Goal: Transaction & Acquisition: Download file/media

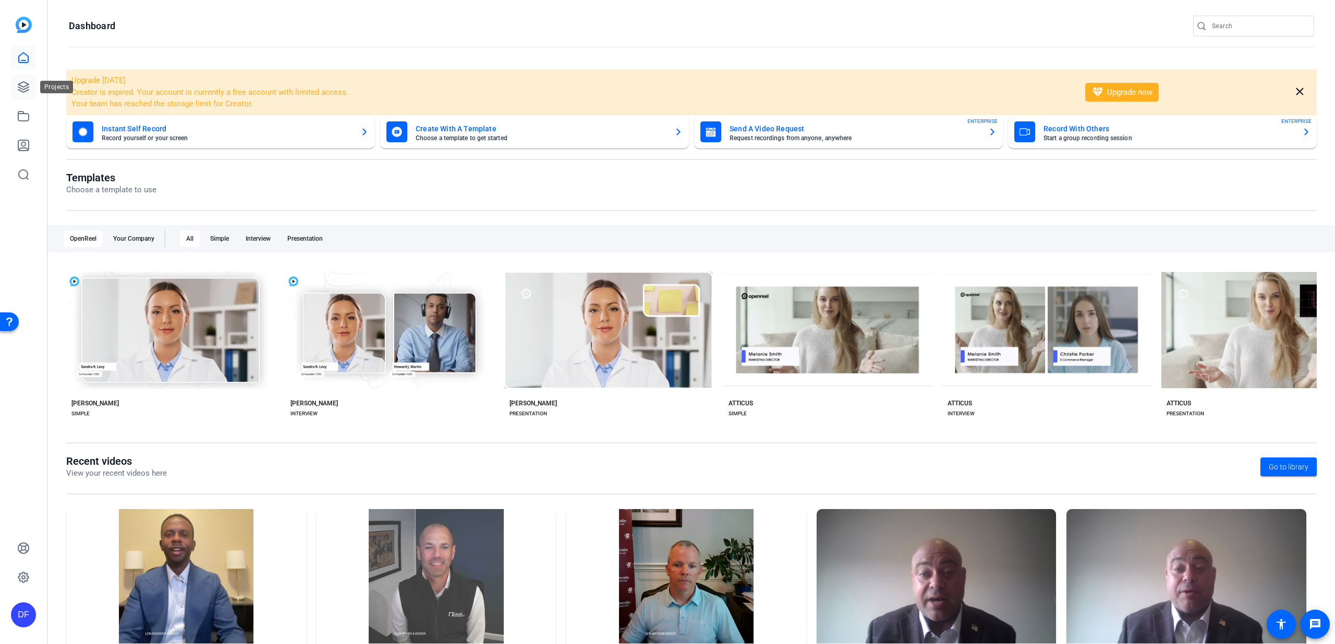
click at [28, 81] on icon at bounding box center [23, 87] width 13 height 13
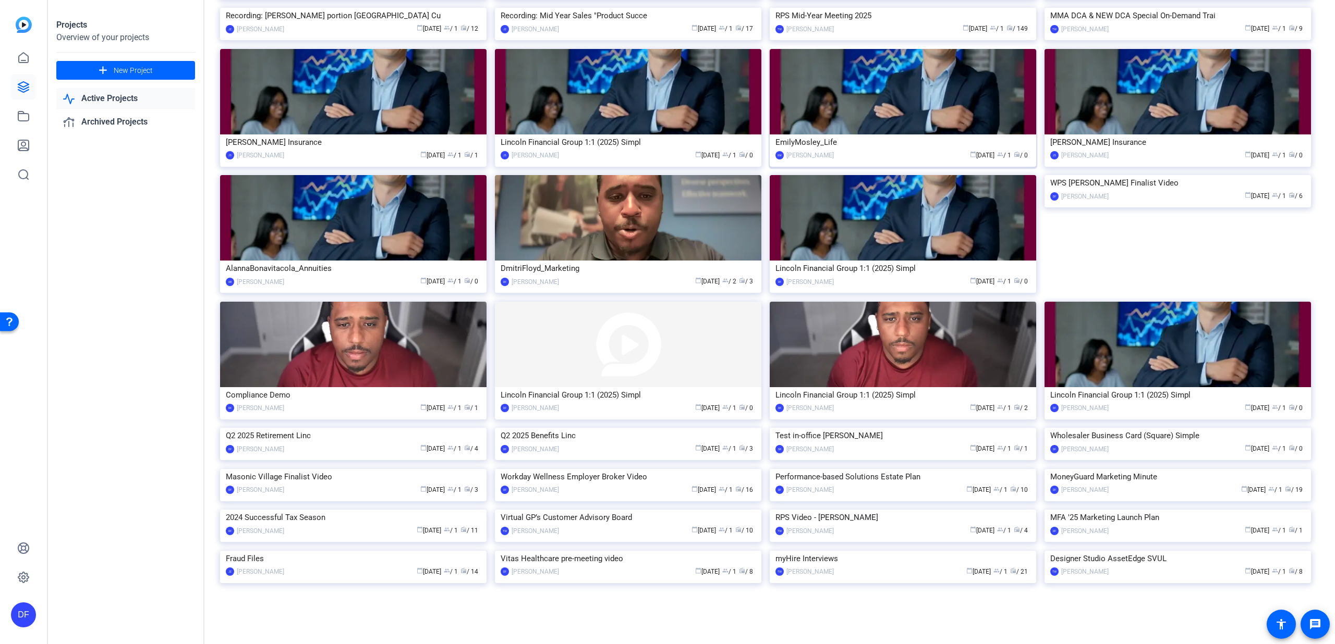
scroll to position [2337, 0]
click at [1069, 469] on img at bounding box center [1177, 469] width 266 height 0
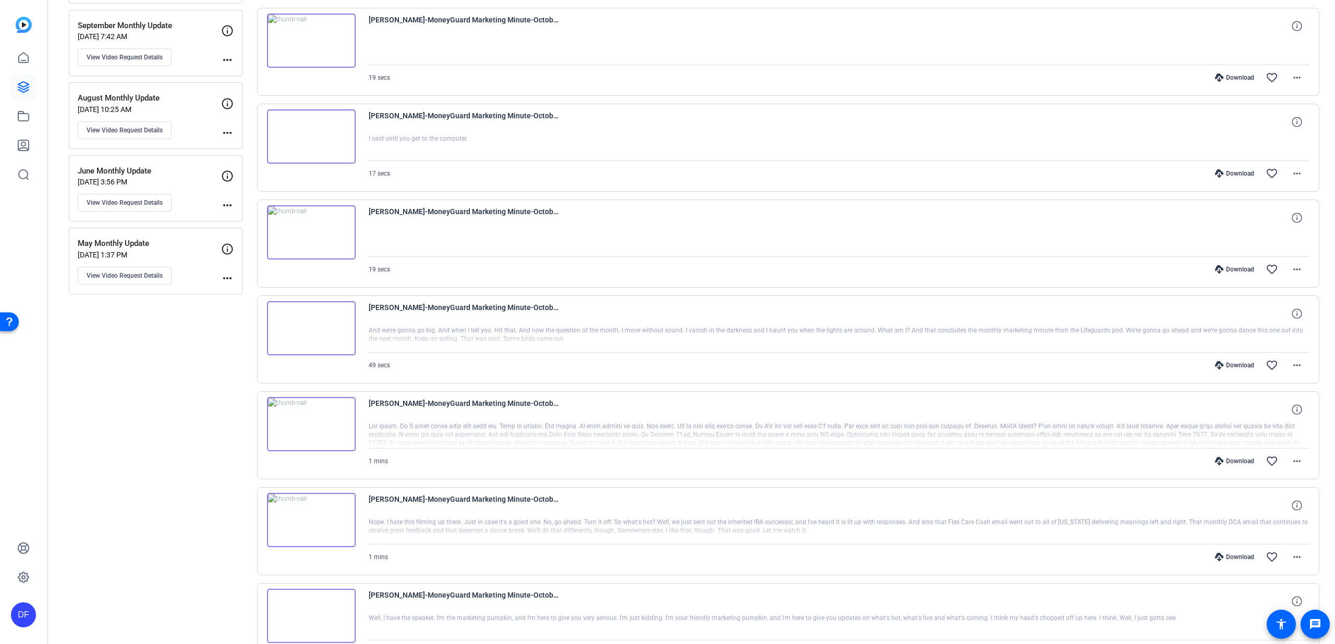
scroll to position [280, 0]
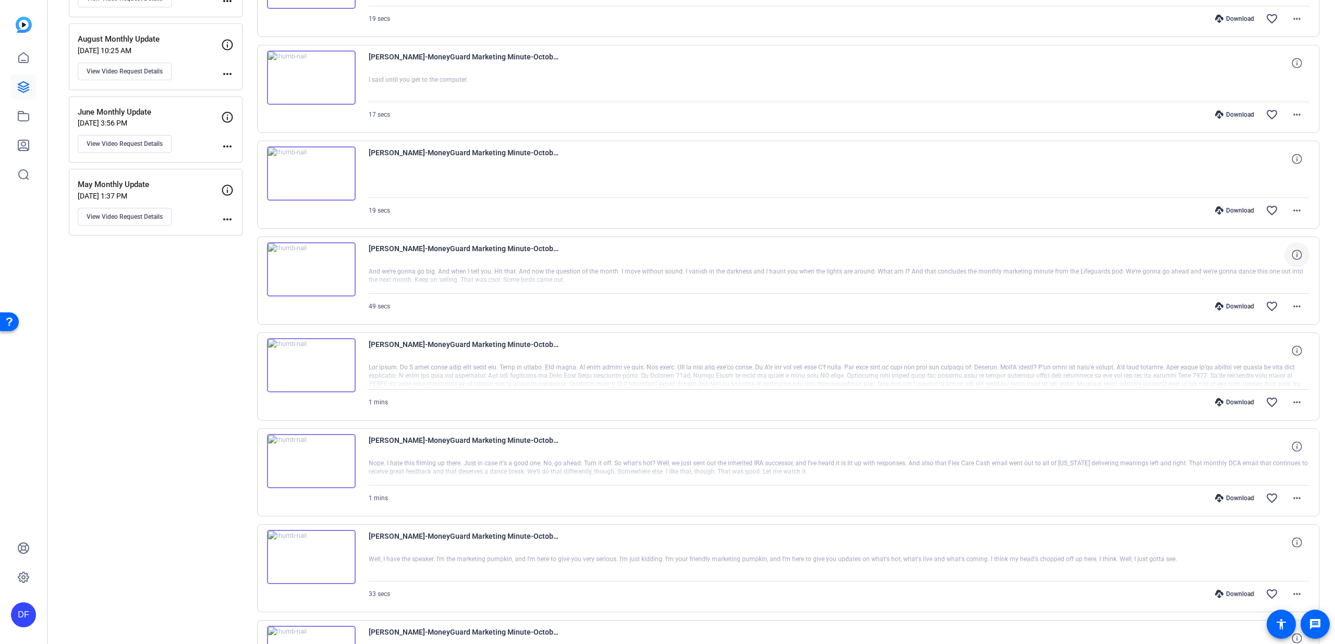
click at [1291, 254] on icon at bounding box center [1296, 255] width 10 height 10
click at [1291, 254] on mat-icon "close" at bounding box center [1296, 255] width 13 height 13
click at [1290, 308] on mat-icon "more_horiz" at bounding box center [1296, 306] width 13 height 13
click at [1279, 447] on span "Show Comments" at bounding box center [1263, 446] width 63 height 13
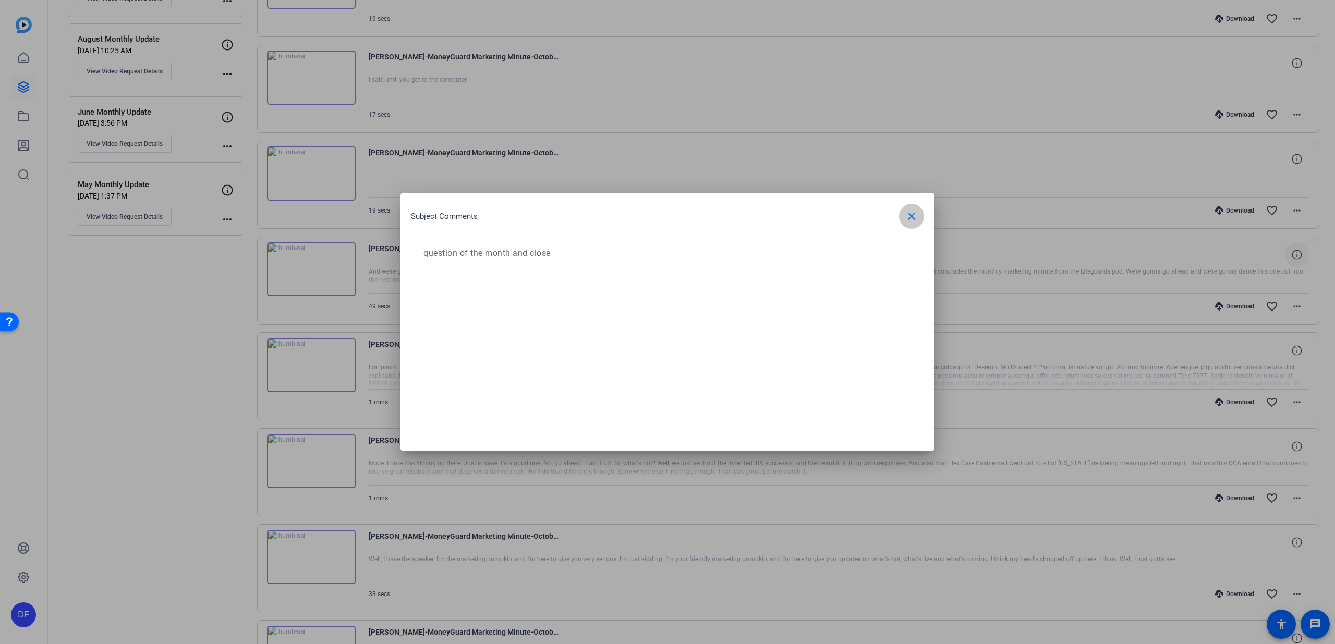
click at [918, 216] on span "button" at bounding box center [911, 216] width 25 height 25
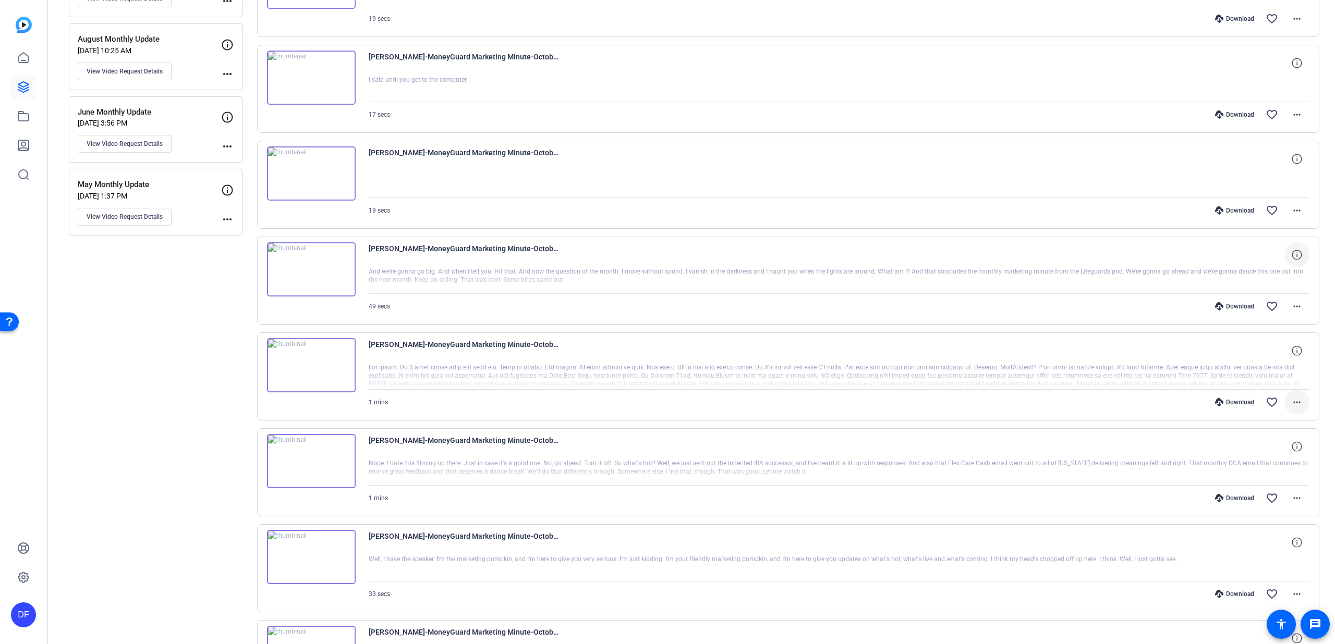
click at [1295, 400] on mat-icon "more_horiz" at bounding box center [1296, 402] width 13 height 13
click at [1285, 543] on span "Show Comments" at bounding box center [1263, 541] width 63 height 13
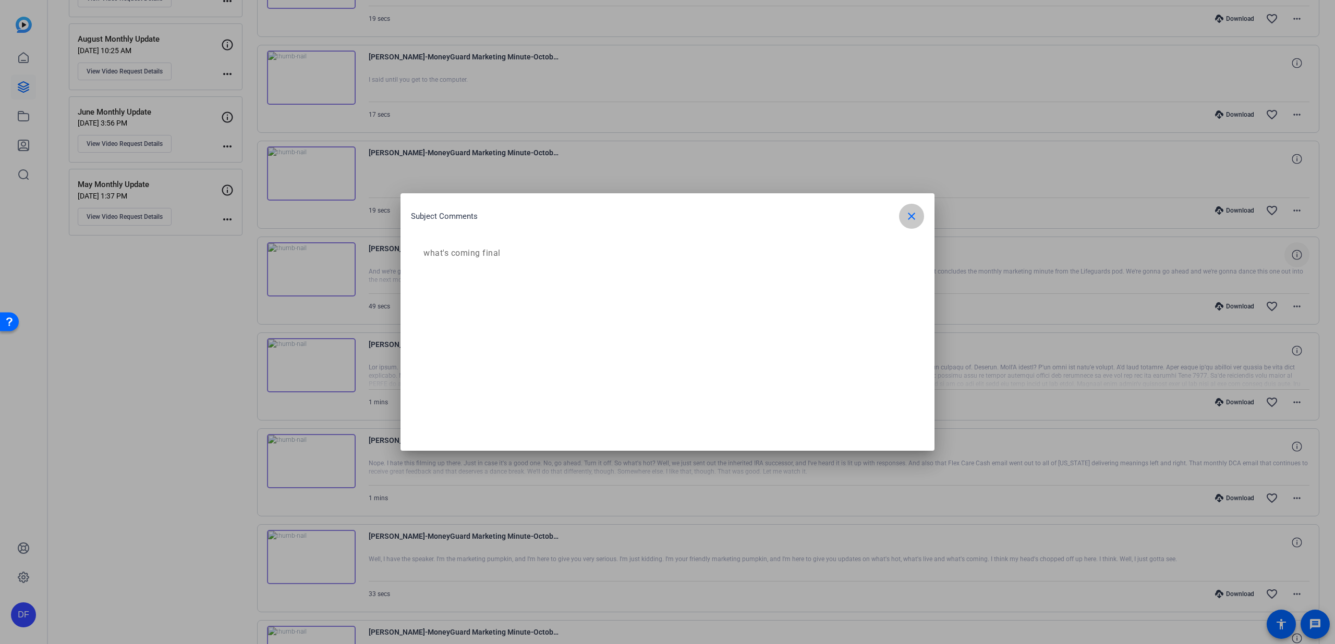
click at [914, 216] on mat-icon "close" at bounding box center [911, 216] width 13 height 13
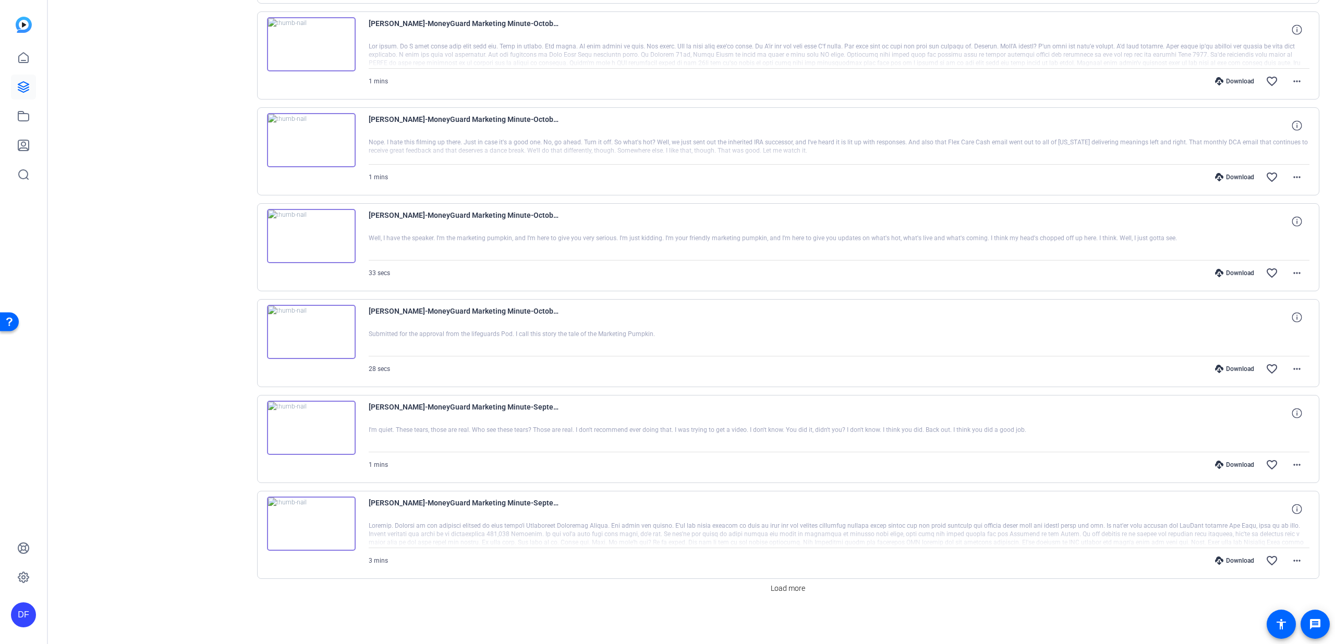
scroll to position [595, 0]
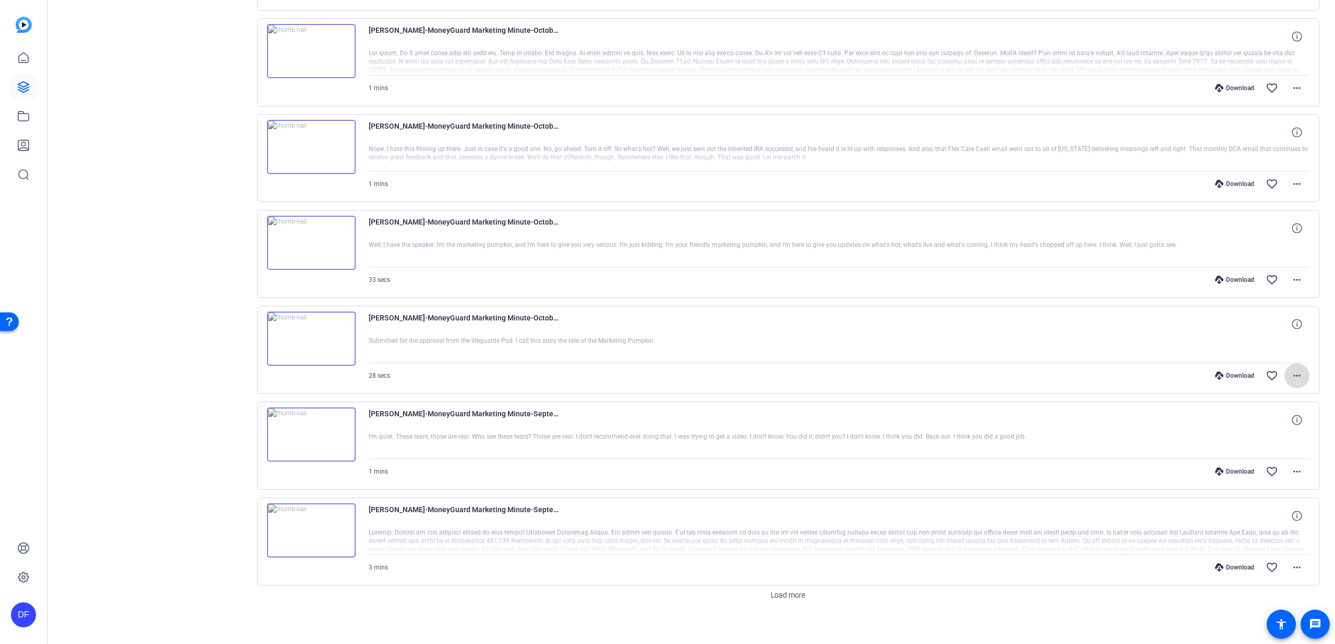
click at [1292, 376] on mat-icon "more_horiz" at bounding box center [1296, 376] width 13 height 13
click at [1283, 515] on span "Show Comments" at bounding box center [1263, 515] width 63 height 13
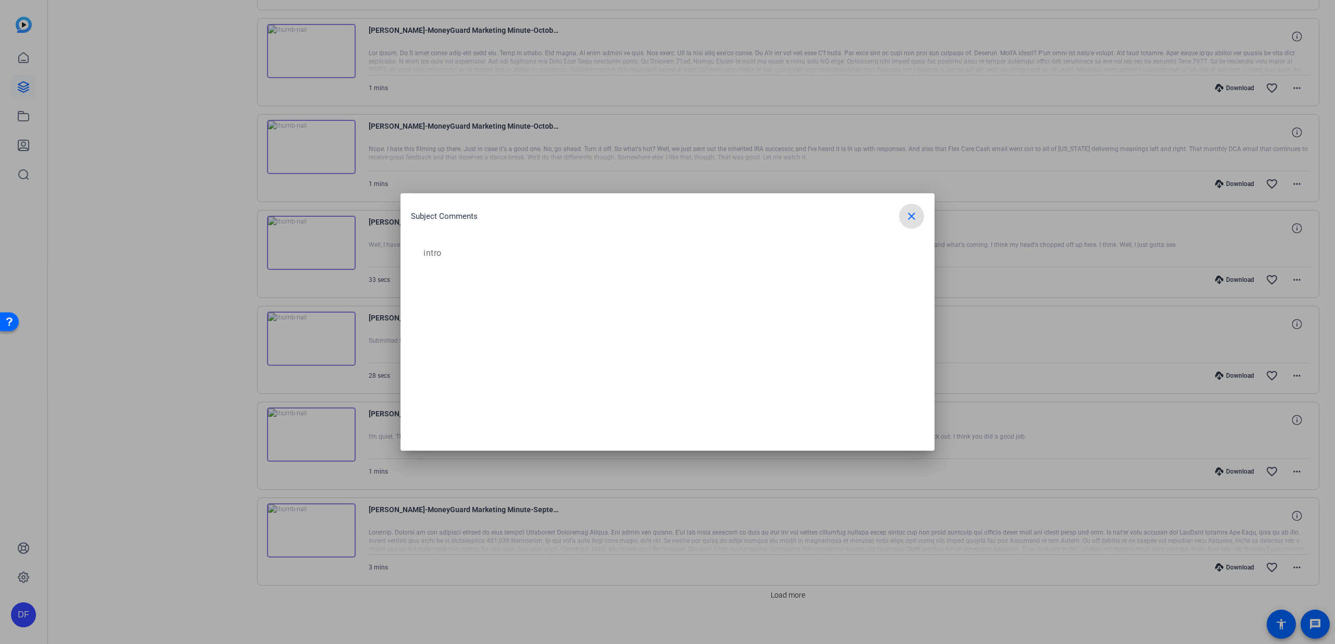
click at [917, 216] on mat-icon "close" at bounding box center [911, 216] width 13 height 13
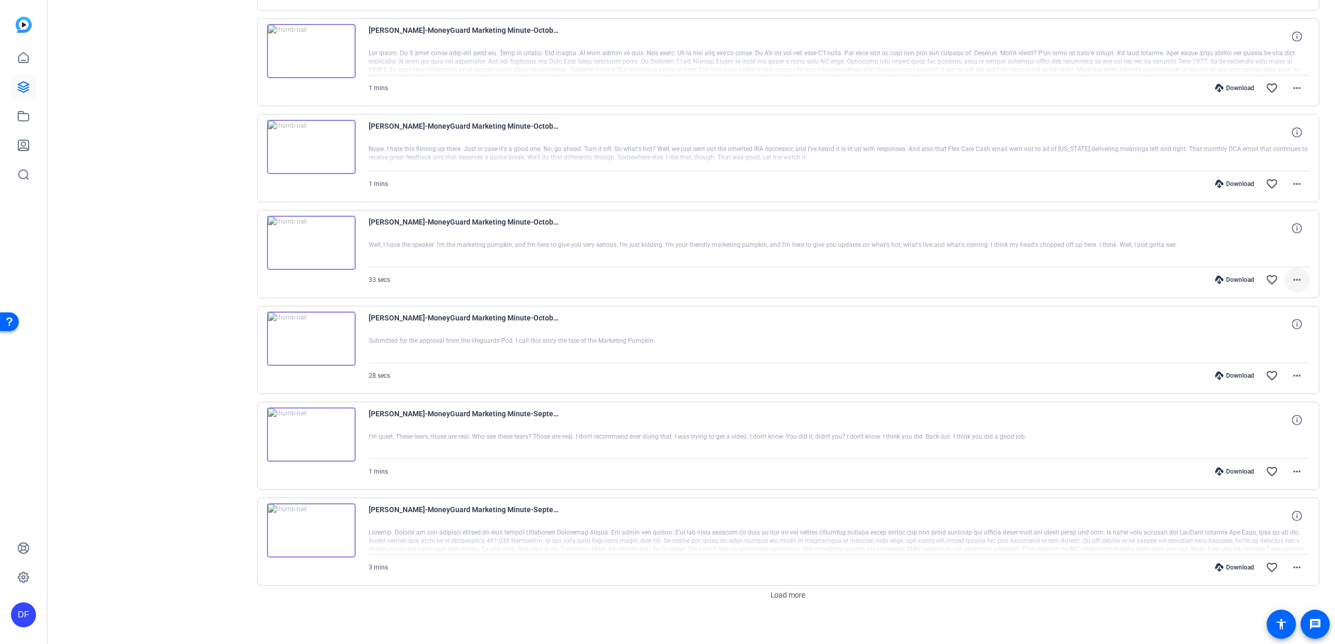
click at [1291, 279] on mat-icon "more_horiz" at bounding box center [1296, 280] width 13 height 13
click at [1276, 417] on span "Show Comments" at bounding box center [1263, 419] width 63 height 13
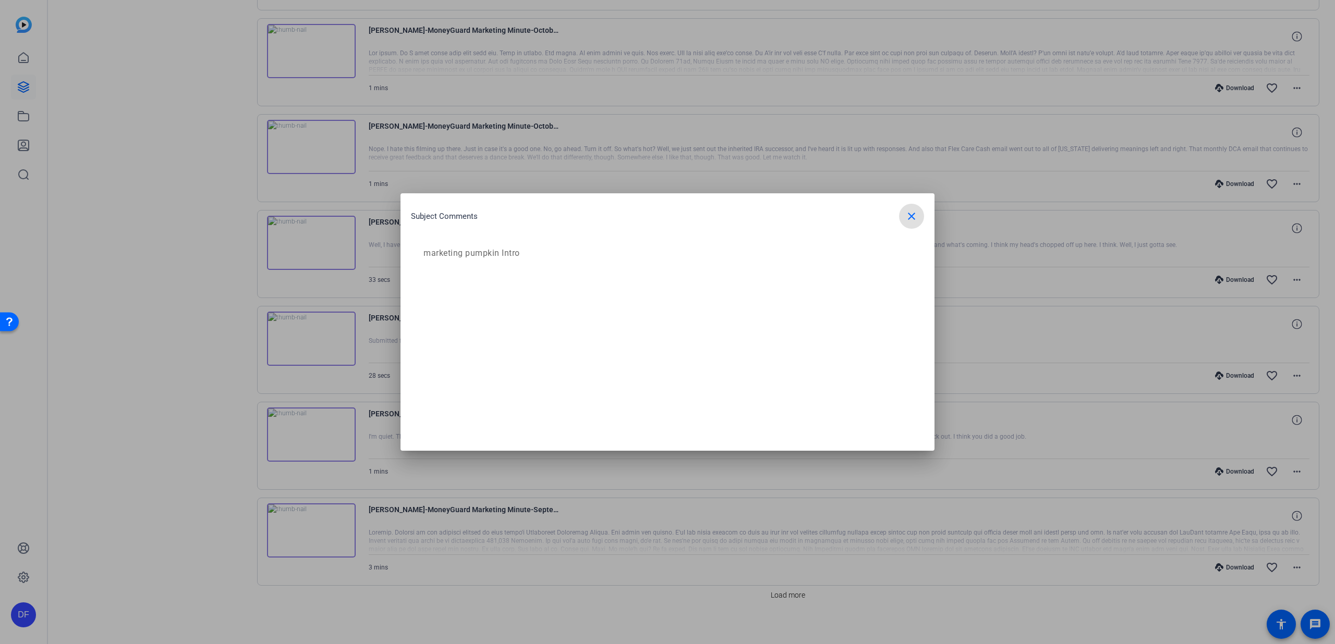
click at [912, 207] on span "button" at bounding box center [911, 216] width 25 height 25
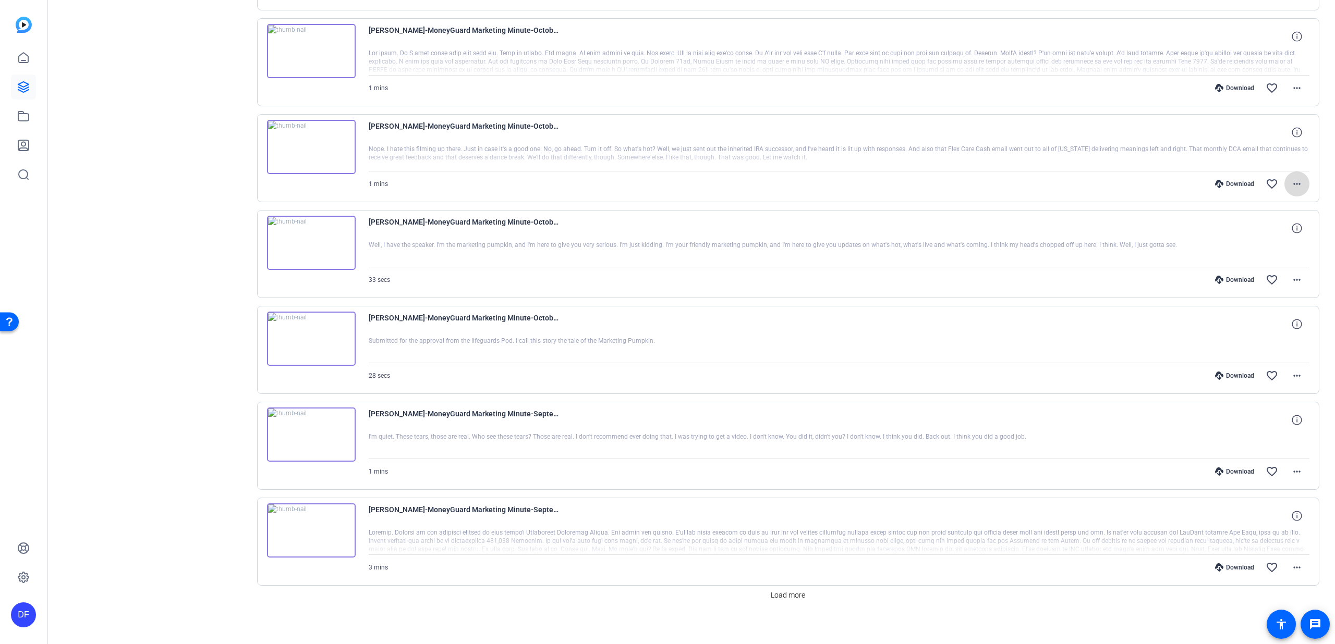
click at [1297, 180] on mat-icon "more_horiz" at bounding box center [1296, 184] width 13 height 13
click at [1281, 321] on span "Show Comments" at bounding box center [1263, 323] width 63 height 13
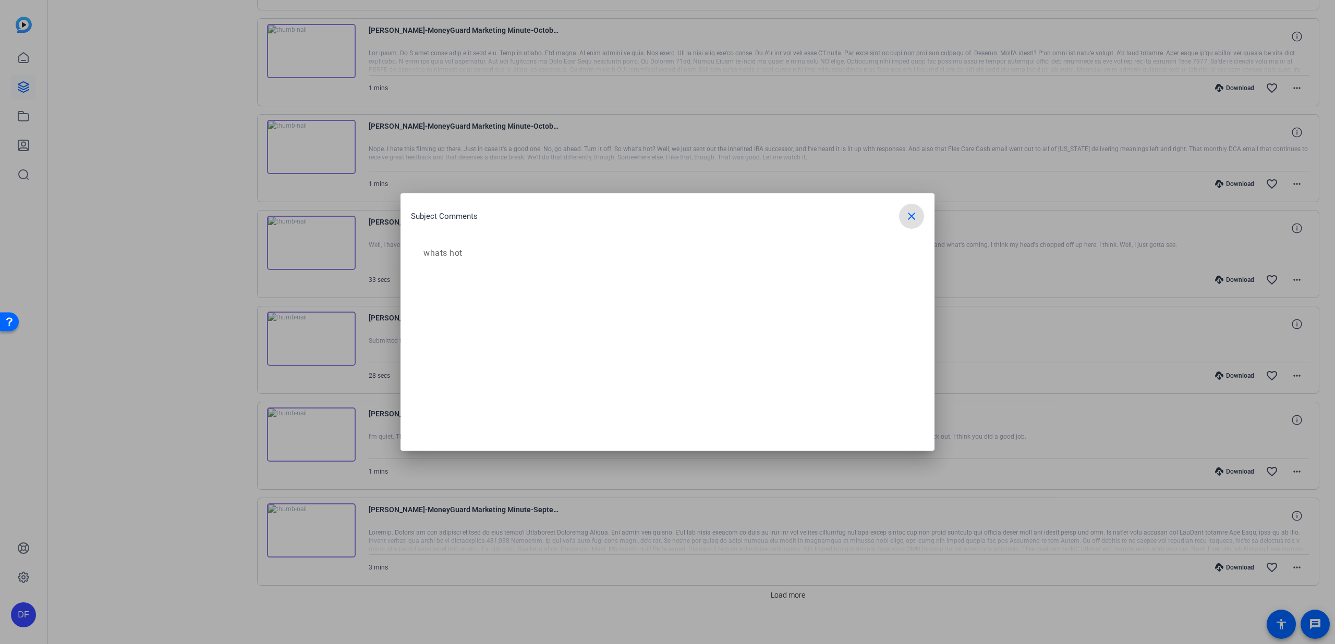
click at [915, 218] on mat-icon "close" at bounding box center [911, 216] width 13 height 13
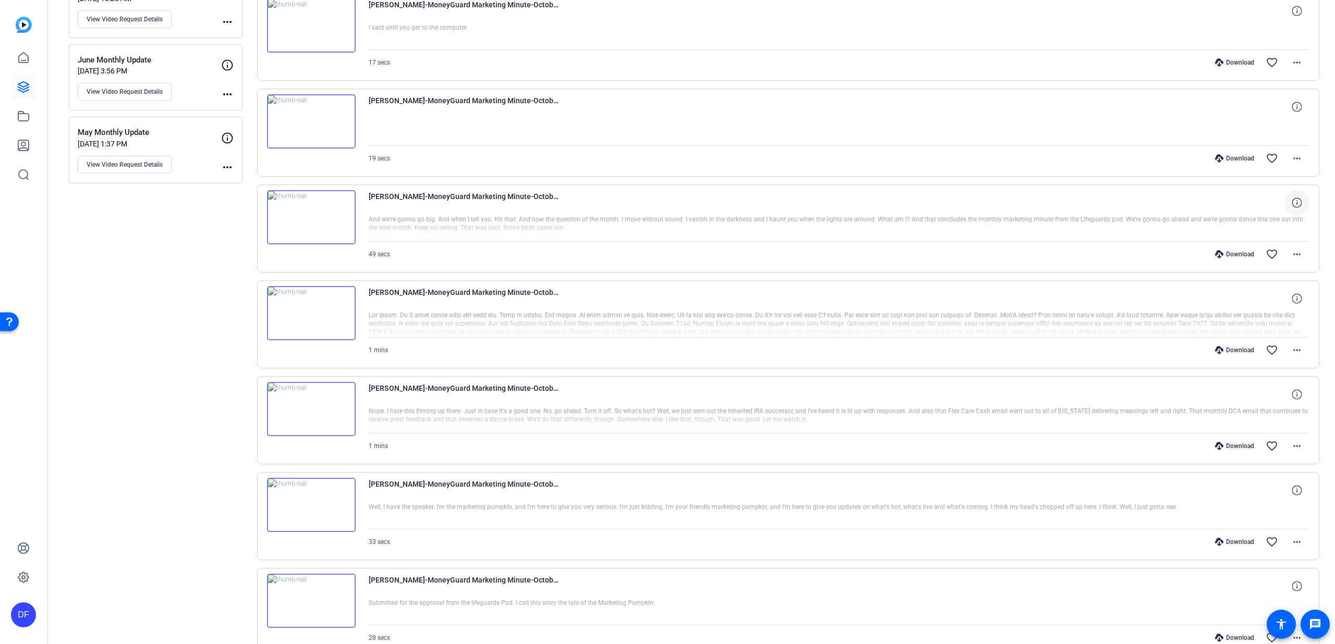
scroll to position [251, 0]
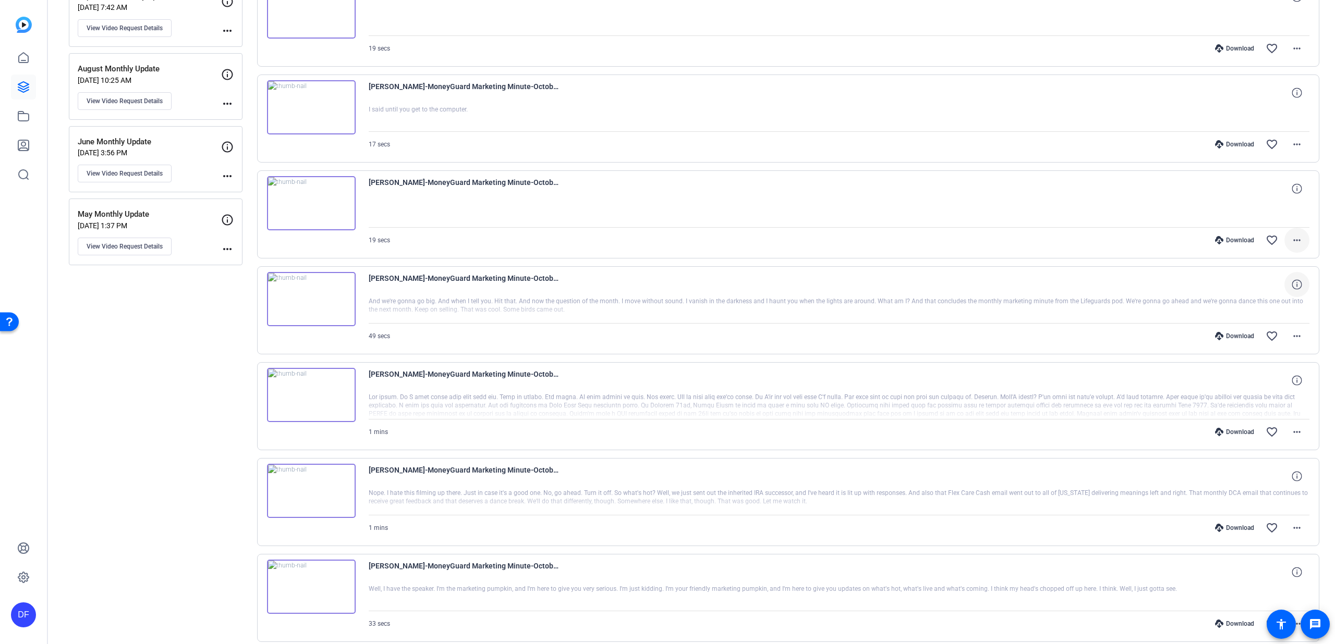
click at [1294, 240] on mat-icon "more_horiz" at bounding box center [1296, 240] width 13 height 13
click at [1248, 375] on span "Show Comments" at bounding box center [1259, 379] width 74 height 13
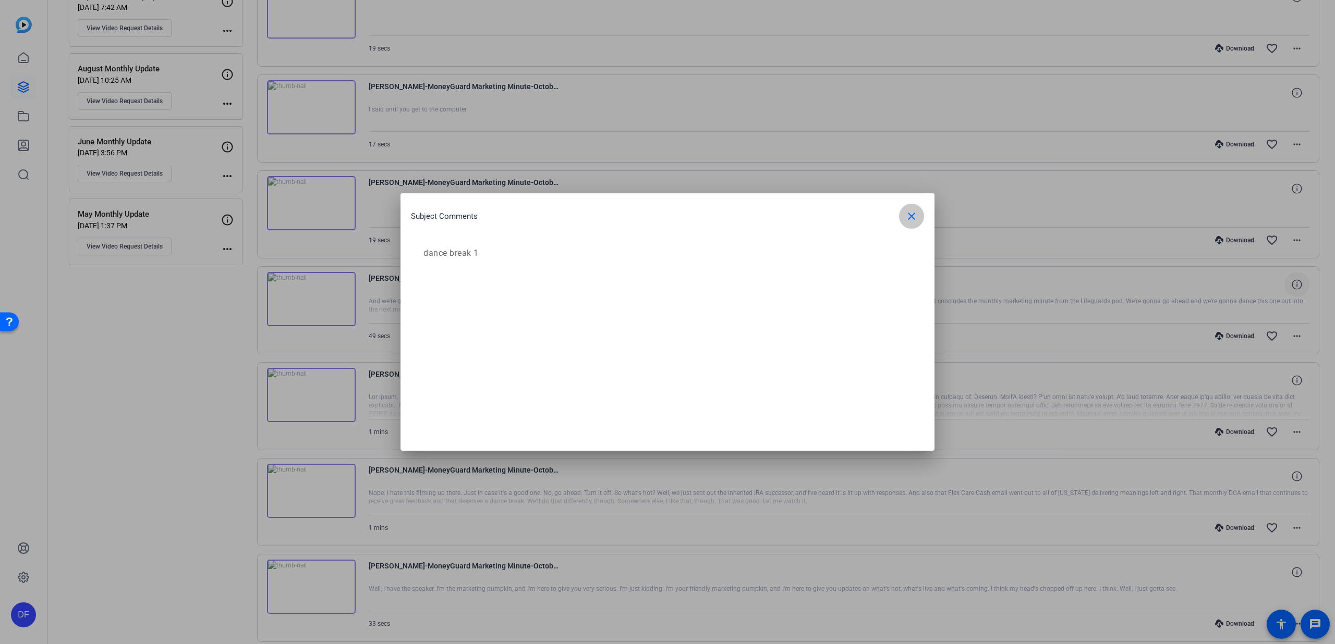
click at [910, 212] on mat-icon "close" at bounding box center [911, 216] width 13 height 13
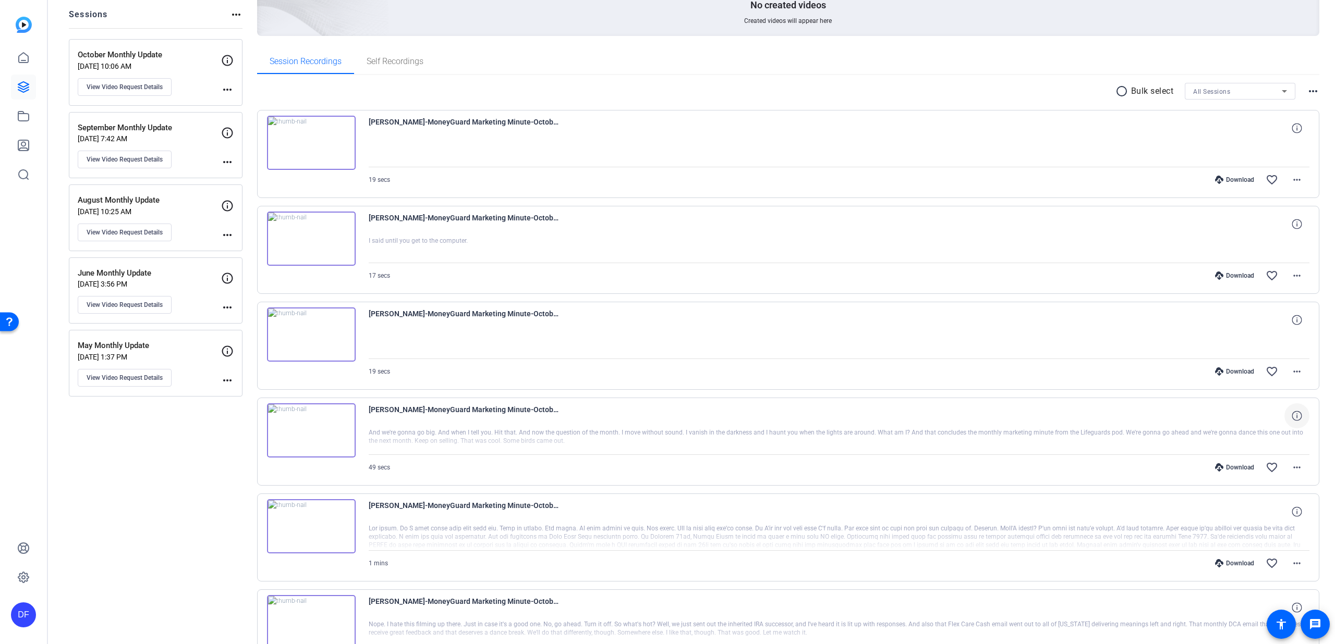
scroll to position [73, 0]
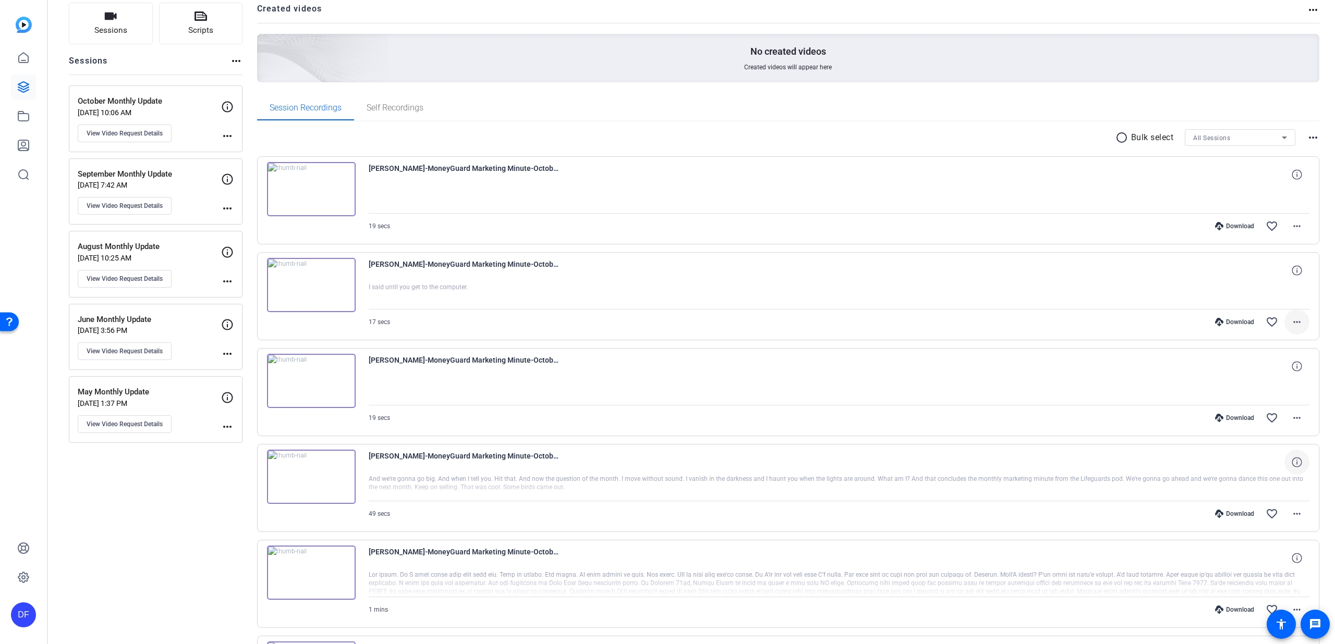
click at [1290, 319] on mat-icon "more_horiz" at bounding box center [1296, 322] width 13 height 13
click at [1282, 461] on span "Show Comments" at bounding box center [1263, 461] width 63 height 13
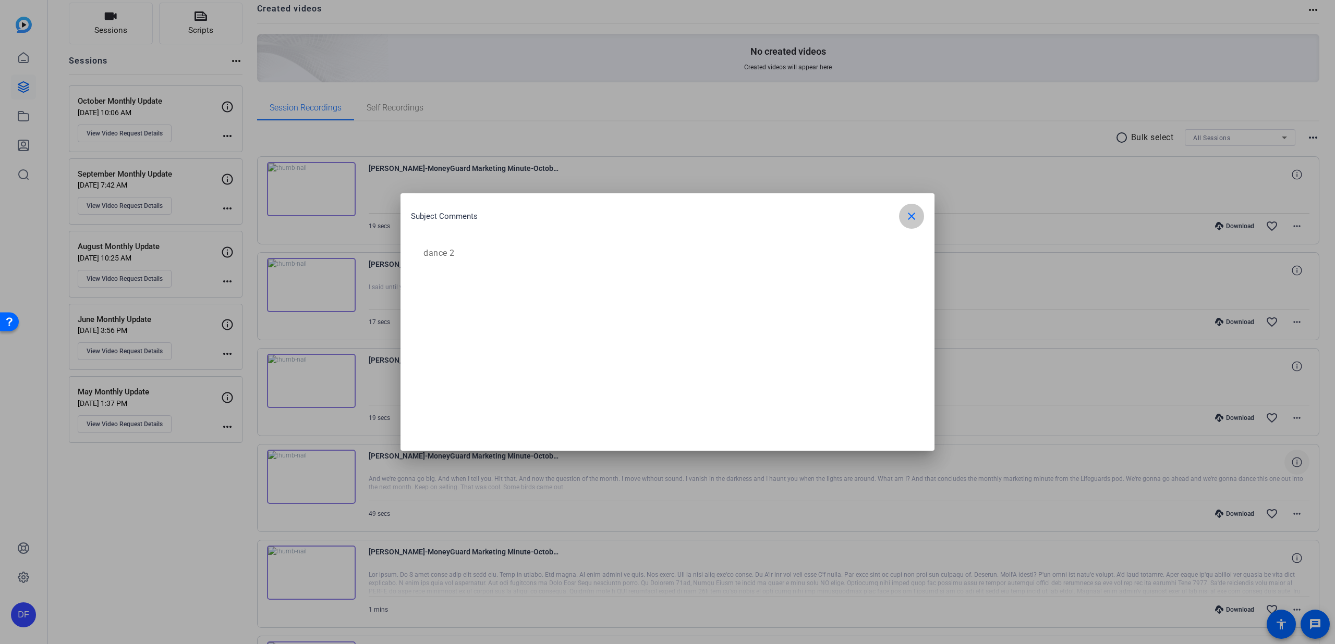
click at [910, 220] on mat-icon "close" at bounding box center [911, 216] width 13 height 13
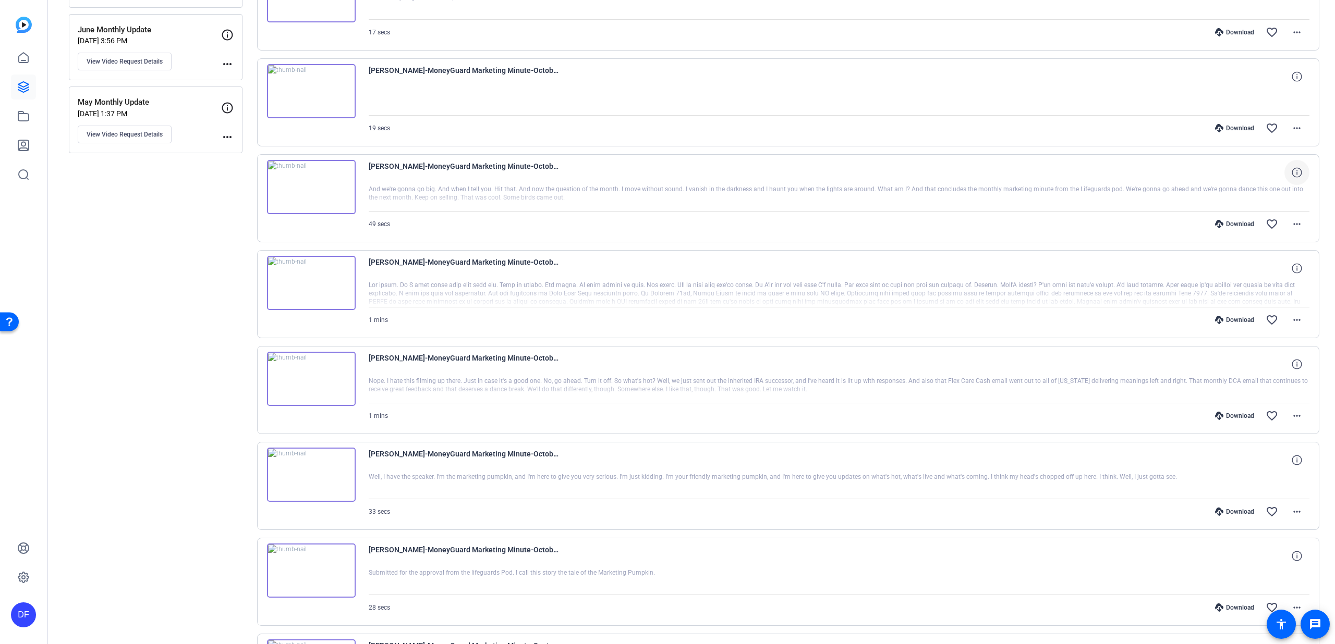
scroll to position [602, 0]
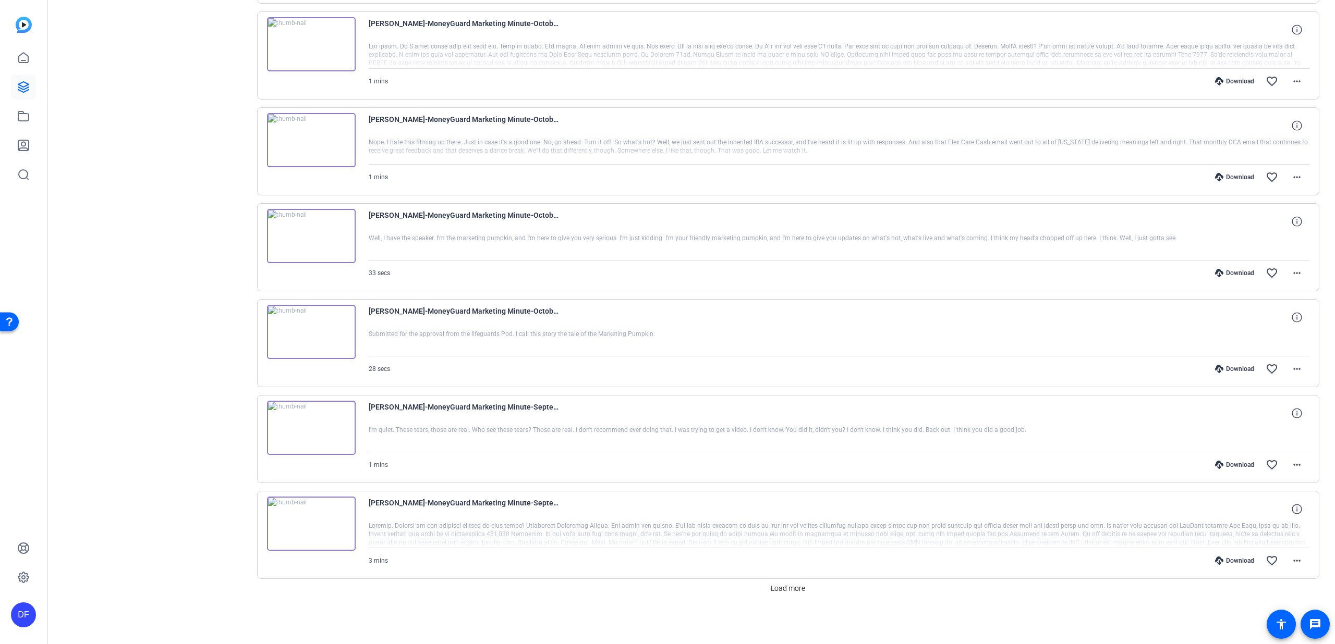
click at [332, 347] on img at bounding box center [311, 332] width 89 height 54
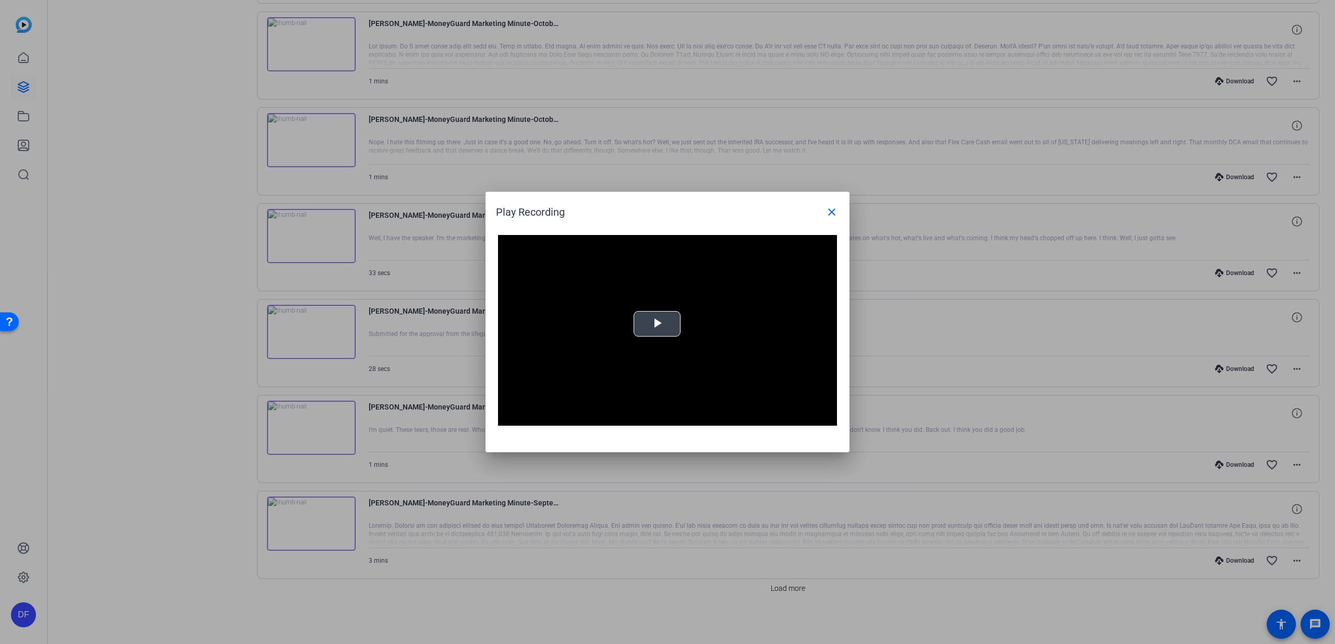
click at [657, 324] on span "Video Player" at bounding box center [657, 324] width 0 height 0
click at [838, 211] on span at bounding box center [831, 212] width 25 height 25
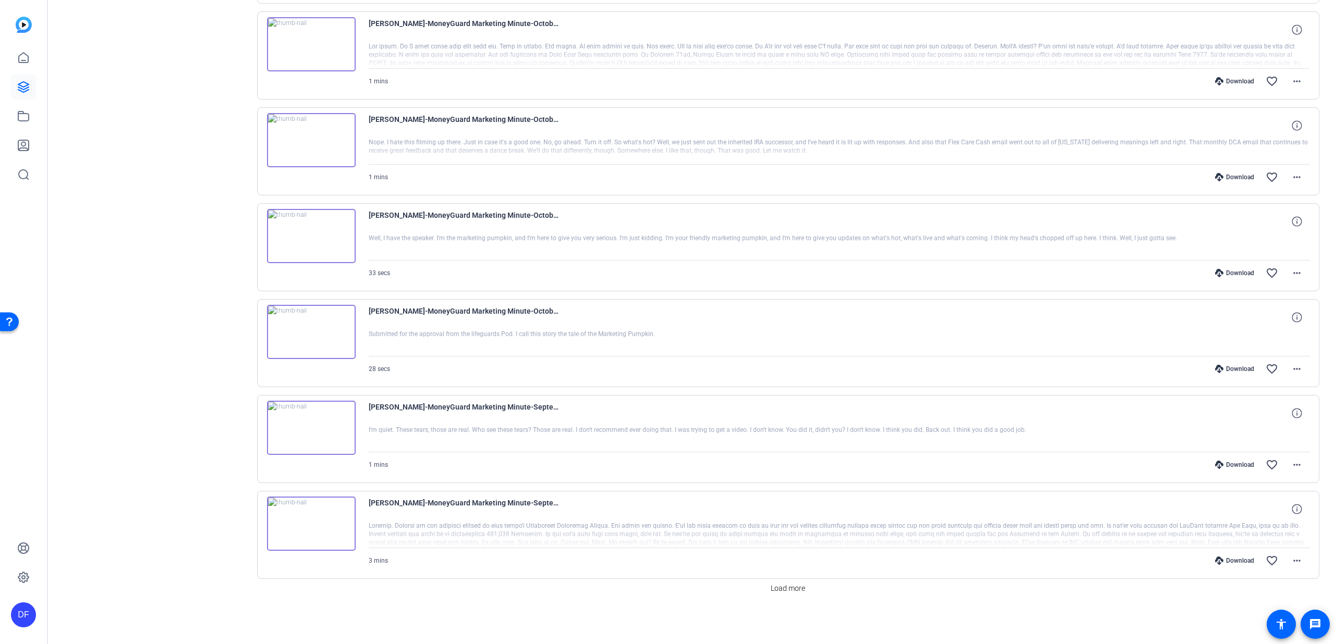
click at [333, 250] on img at bounding box center [311, 236] width 89 height 54
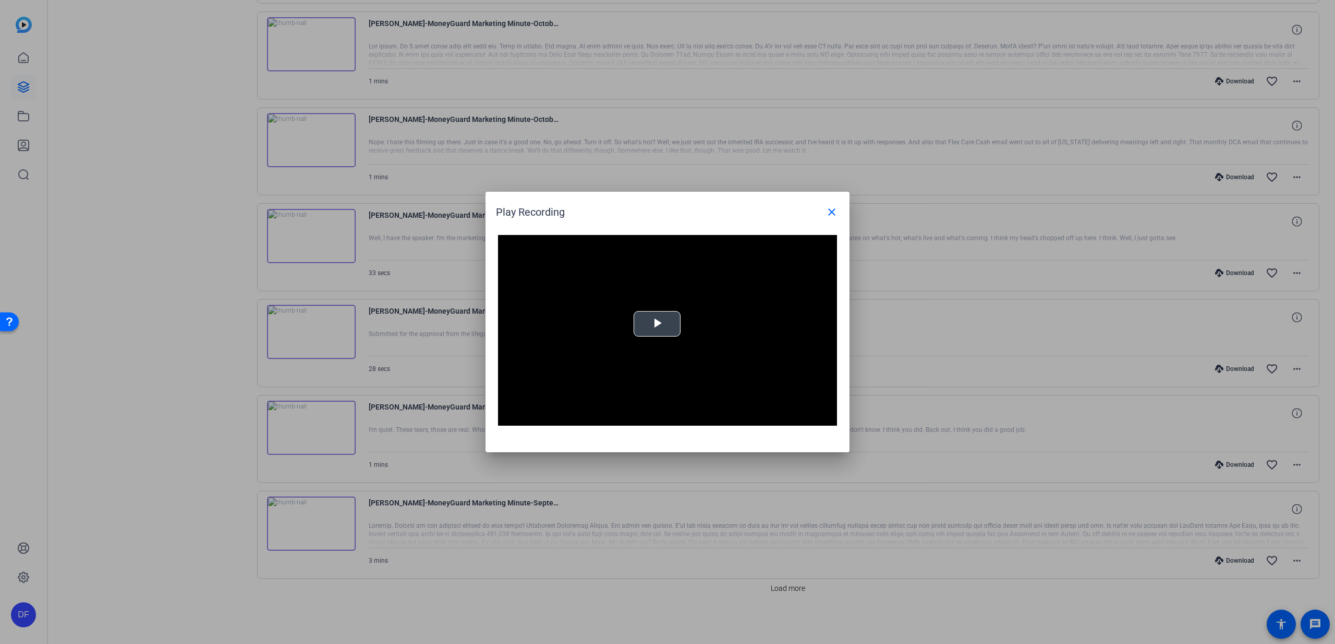
click at [657, 324] on span "Video Player" at bounding box center [657, 324] width 0 height 0
click at [826, 215] on mat-icon "close" at bounding box center [831, 212] width 13 height 13
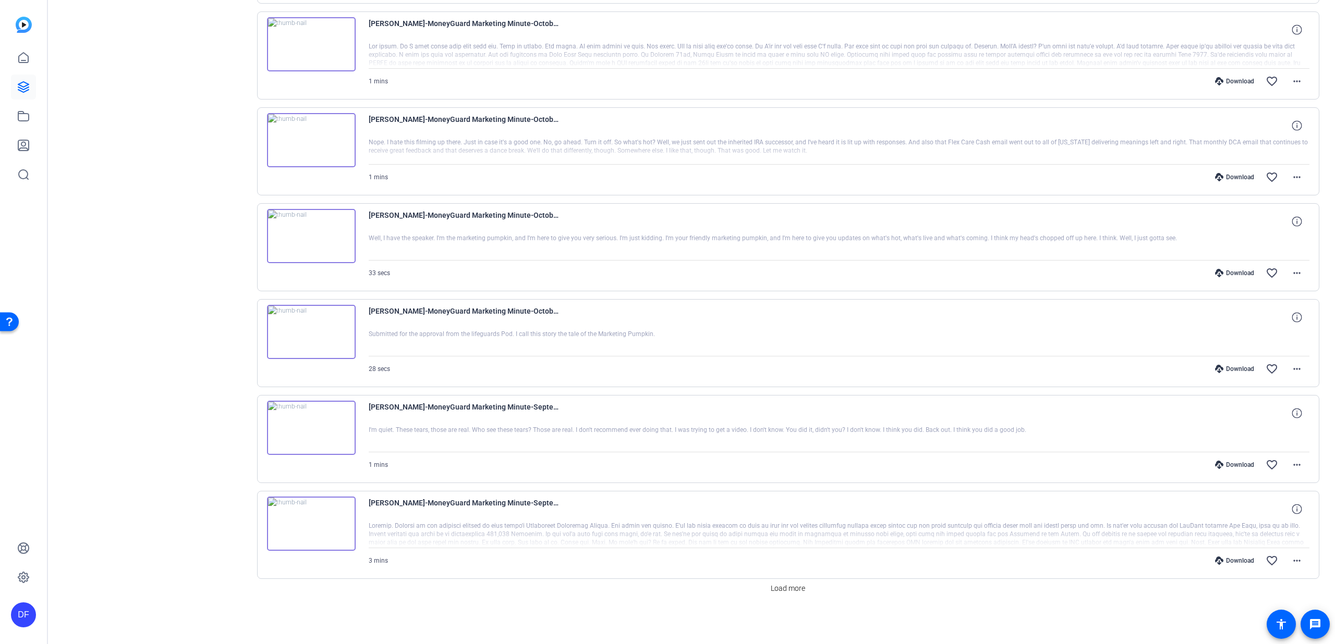
click at [316, 150] on img at bounding box center [311, 140] width 89 height 54
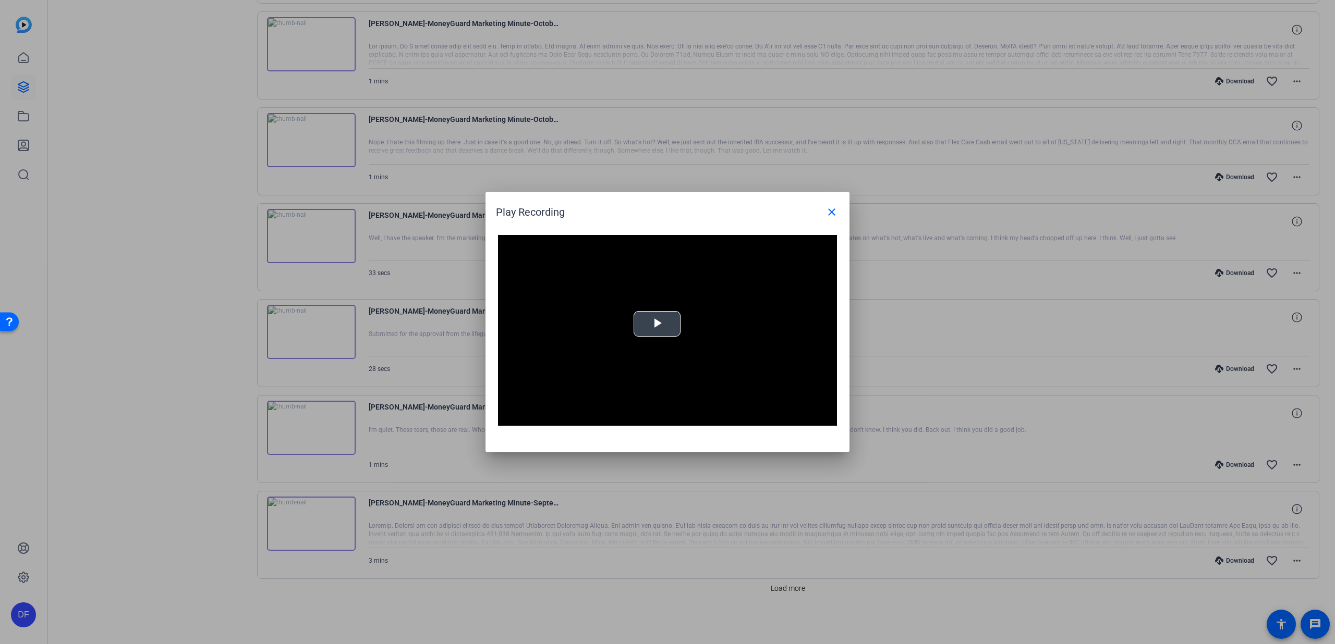
click at [657, 324] on span "Video Player" at bounding box center [657, 324] width 0 height 0
click at [587, 414] on div "Loaded : 100.00% 0:14 0:14" at bounding box center [656, 418] width 232 height 16
click at [622, 415] on div "Loaded : 100.00% 0:26 0:26" at bounding box center [656, 418] width 232 height 16
click at [638, 416] on div "Loaded : 100.00% 0:31 0:28" at bounding box center [656, 418] width 232 height 16
click at [667, 415] on div "Loaded : 100.00% 0:41 0:41" at bounding box center [656, 418] width 232 height 16
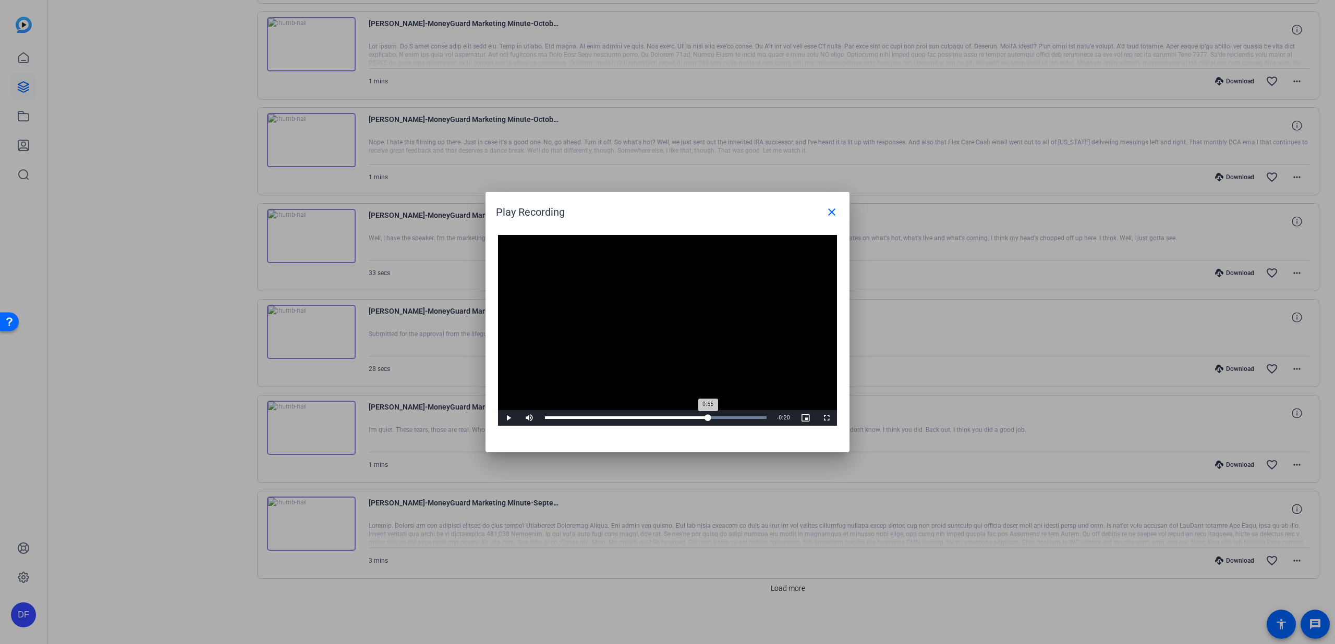
click at [707, 418] on div "Loaded : 100.00% 0:55 0:55" at bounding box center [656, 418] width 222 height 3
click at [825, 211] on mat-icon "close" at bounding box center [831, 212] width 13 height 13
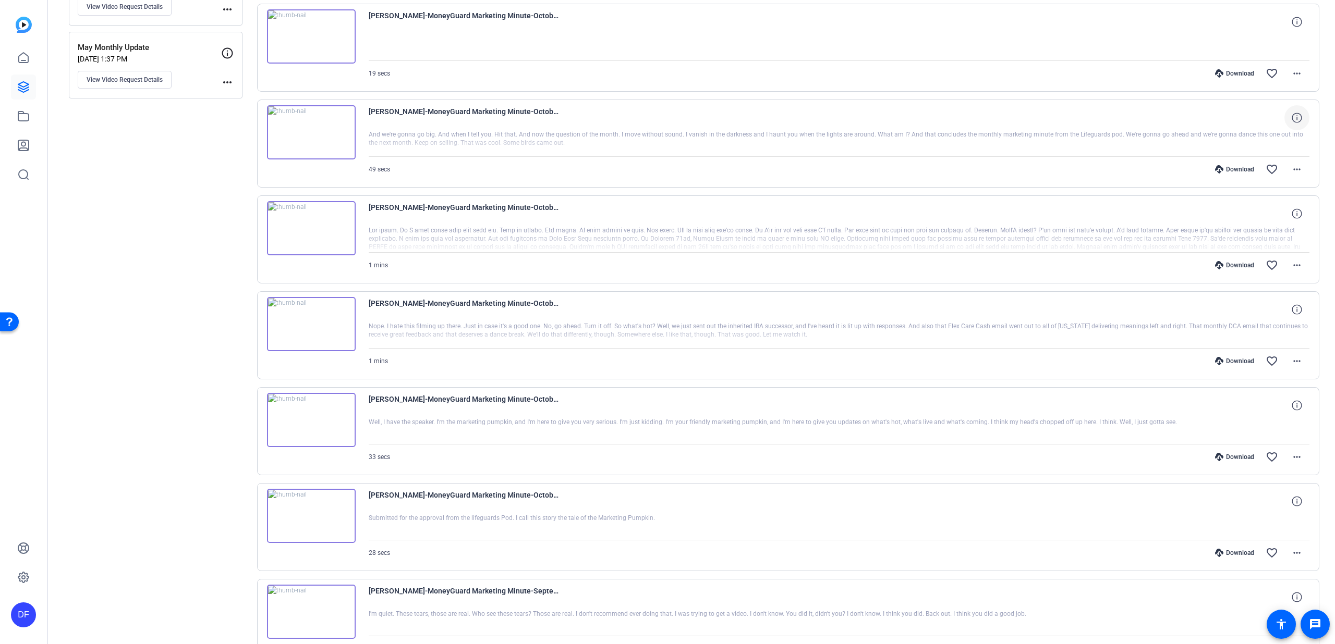
scroll to position [286, 0]
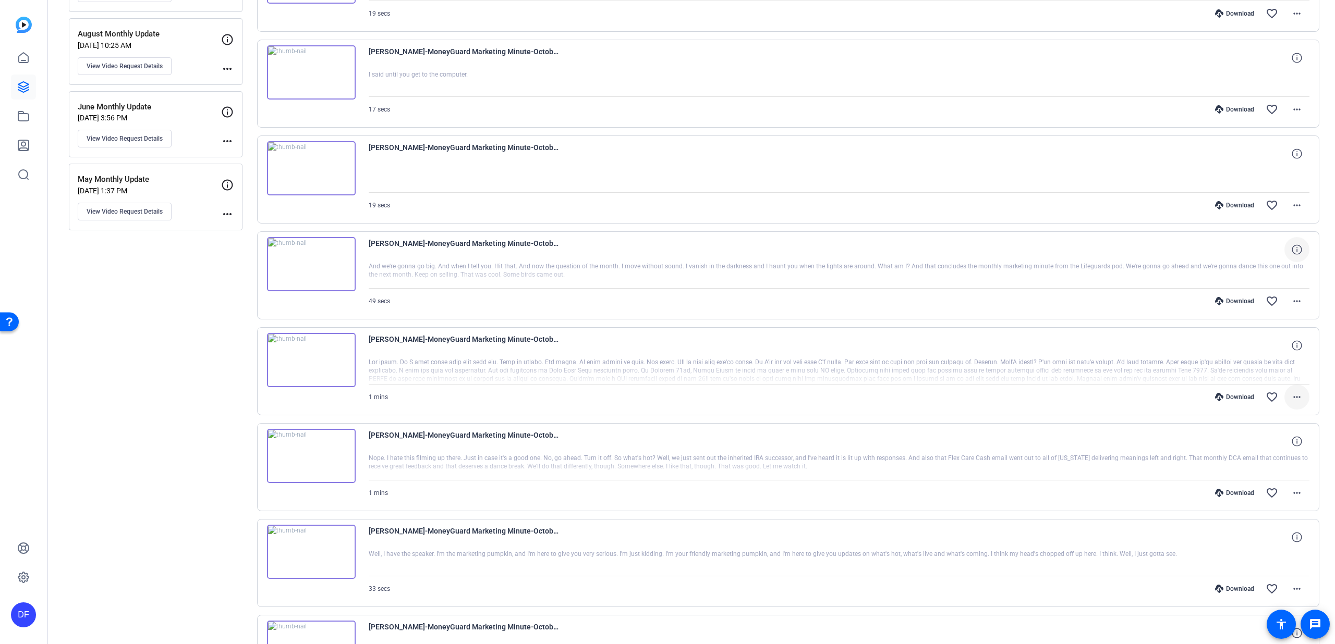
click at [1294, 395] on mat-icon "more_horiz" at bounding box center [1296, 397] width 13 height 13
click at [1276, 533] on span "Show Comments" at bounding box center [1263, 536] width 63 height 13
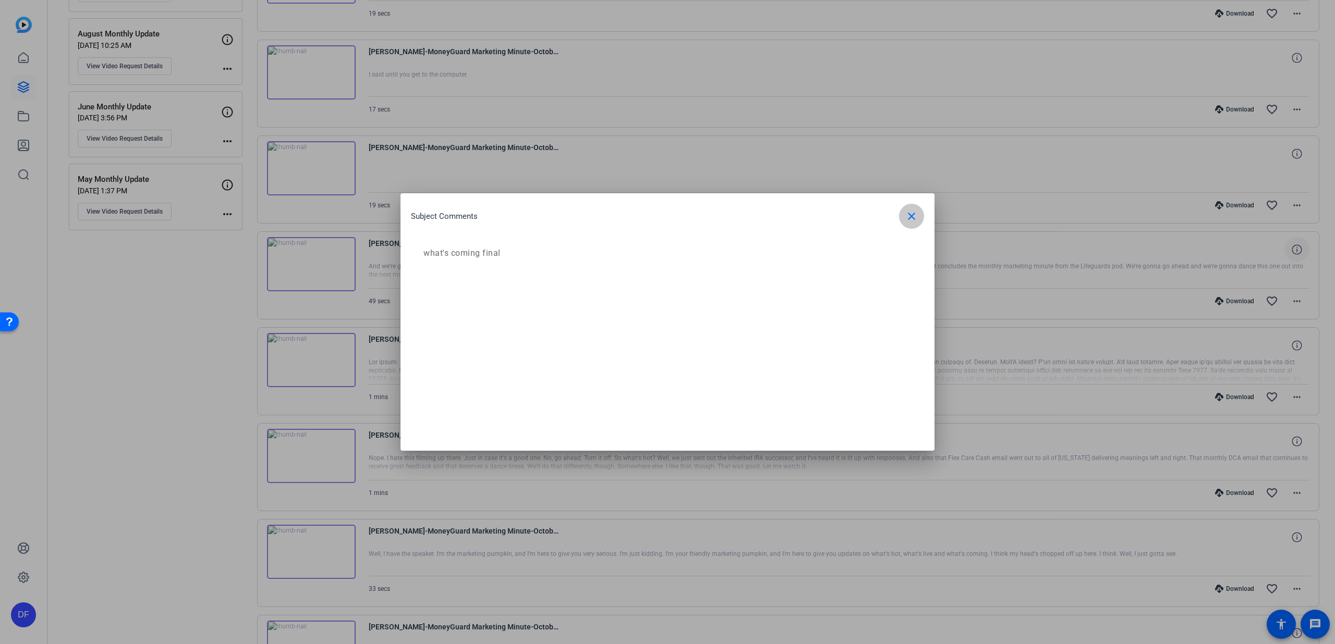
click at [908, 214] on mat-icon "close" at bounding box center [911, 216] width 13 height 13
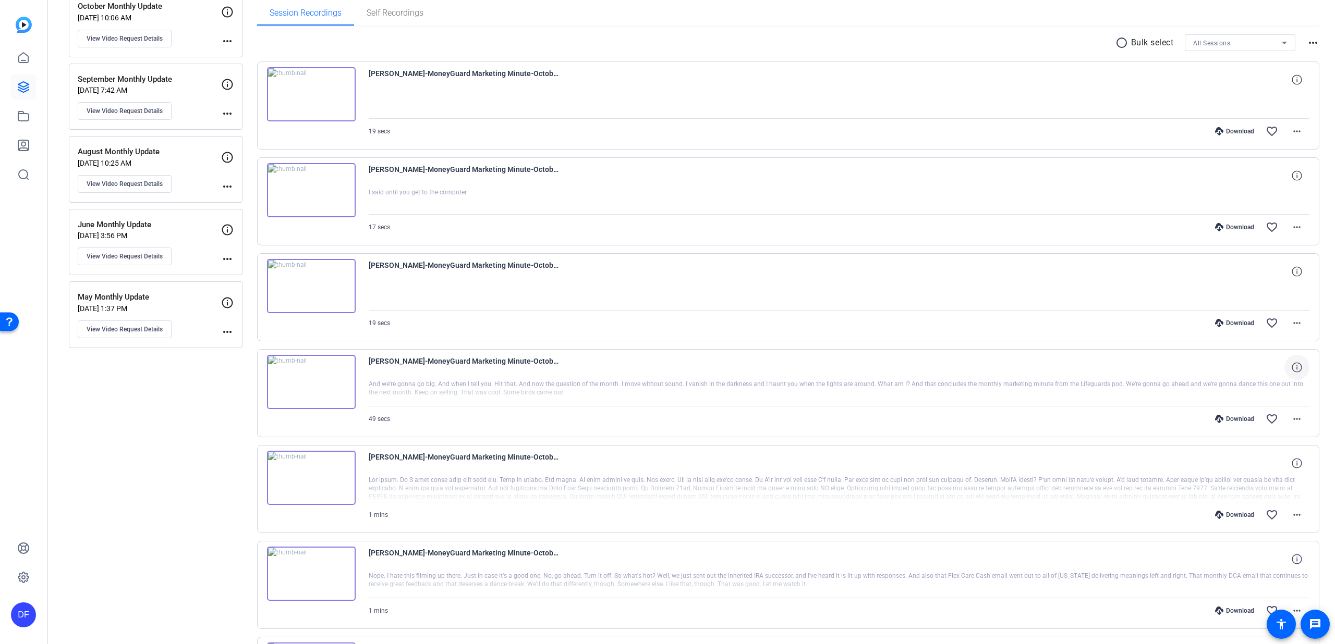
scroll to position [0, 0]
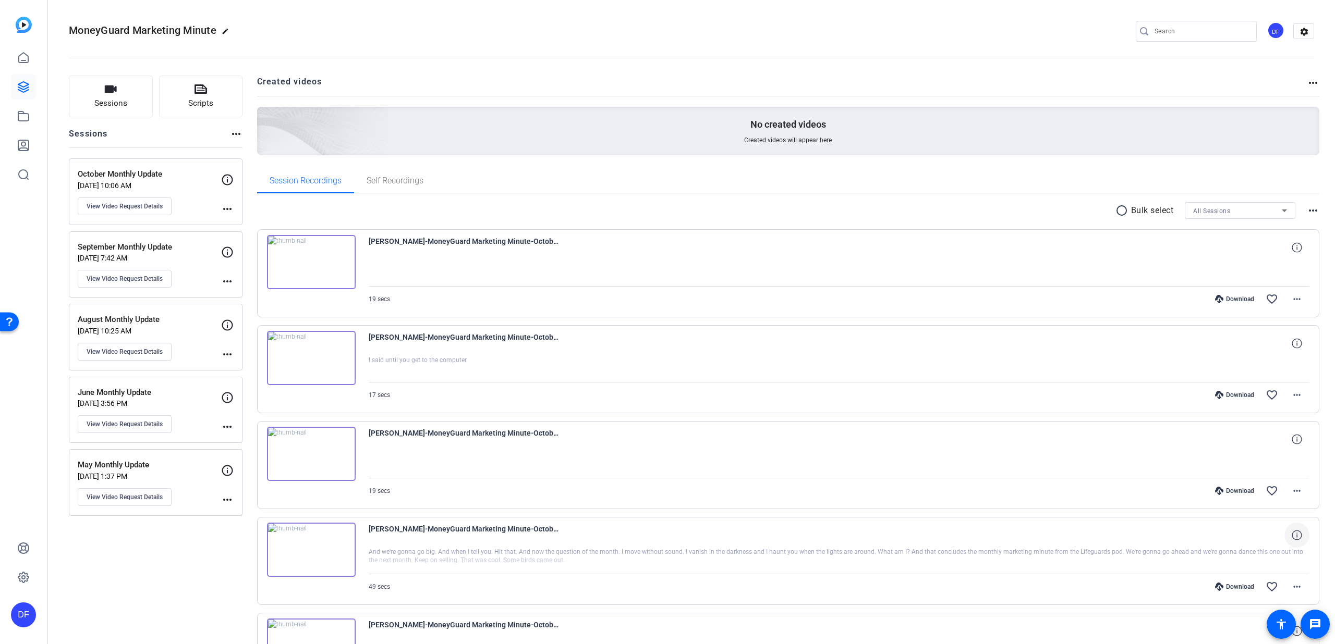
click at [1115, 210] on mat-icon "radio_button_unchecked" at bounding box center [1123, 210] width 16 height 13
click at [278, 242] on div at bounding box center [311, 268] width 89 height 67
click at [272, 239] on icon at bounding box center [272, 242] width 10 height 10
click at [272, 337] on icon at bounding box center [272, 338] width 10 height 10
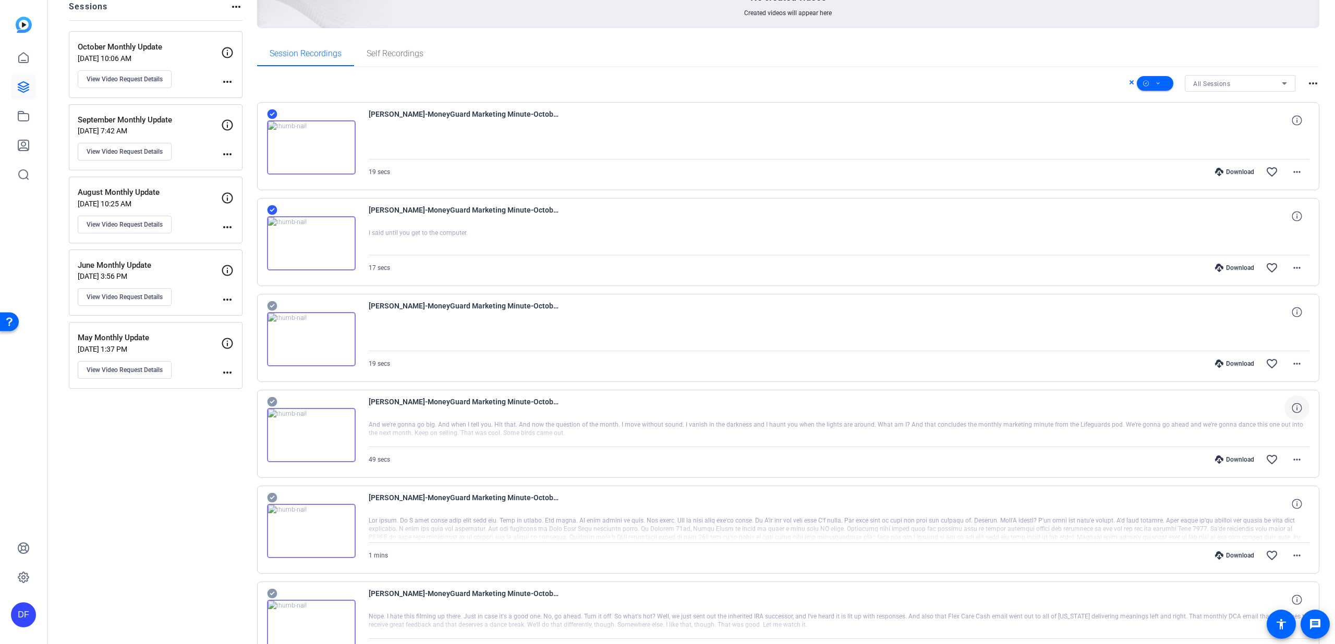
click at [275, 308] on icon at bounding box center [272, 306] width 10 height 10
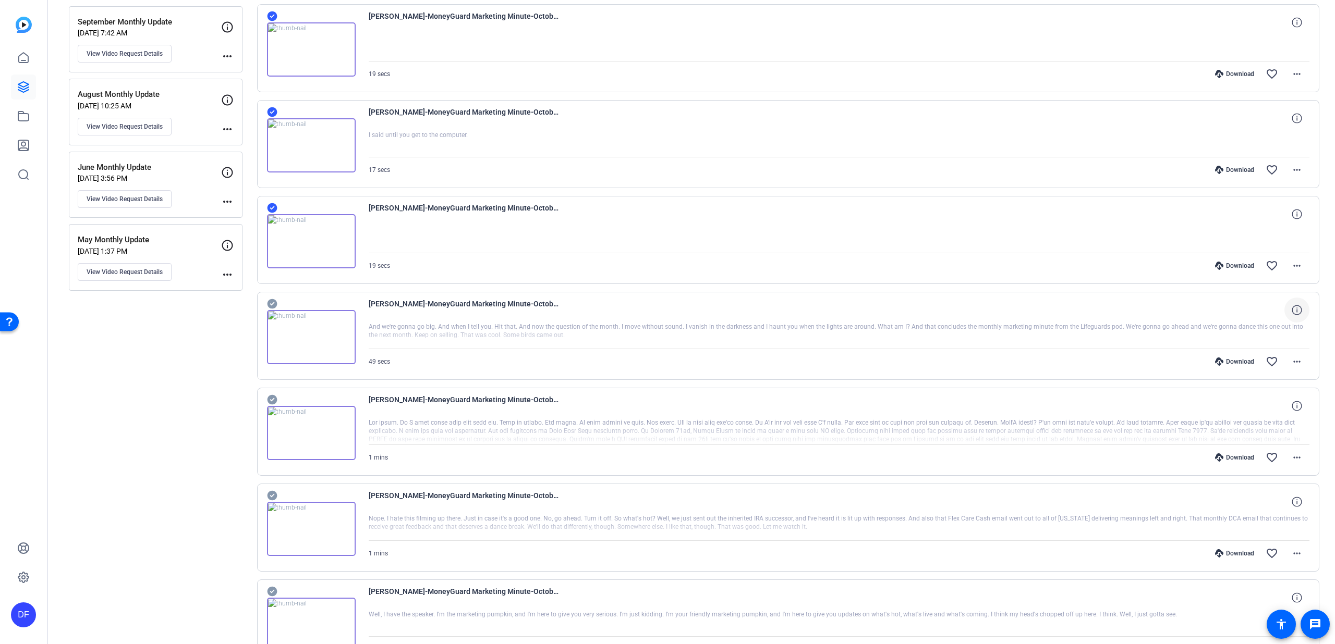
scroll to position [272, 0]
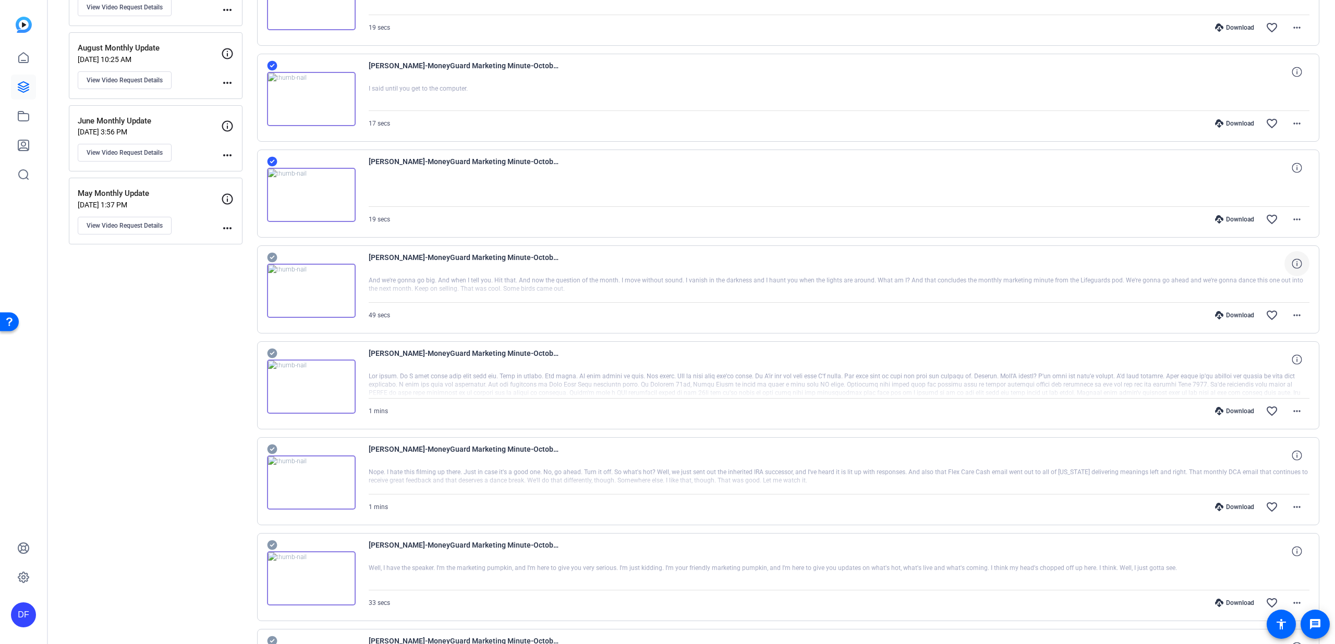
click at [274, 260] on icon at bounding box center [272, 258] width 10 height 10
click at [270, 350] on icon at bounding box center [272, 354] width 10 height 10
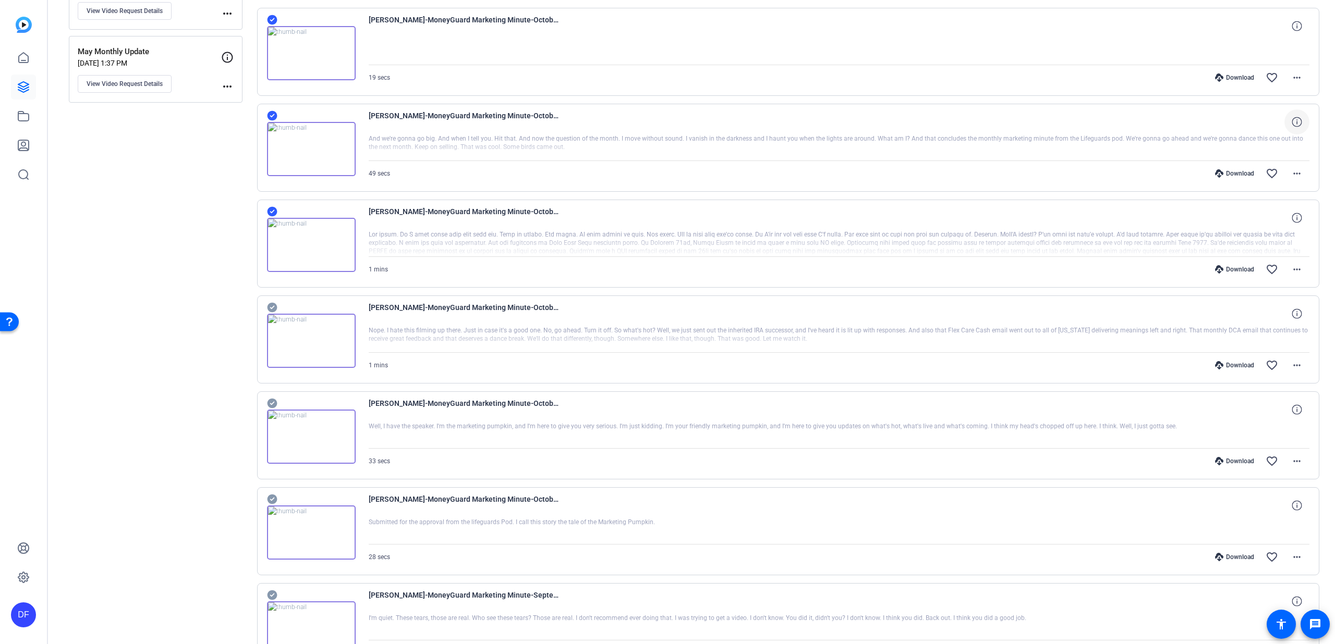
scroll to position [485, 0]
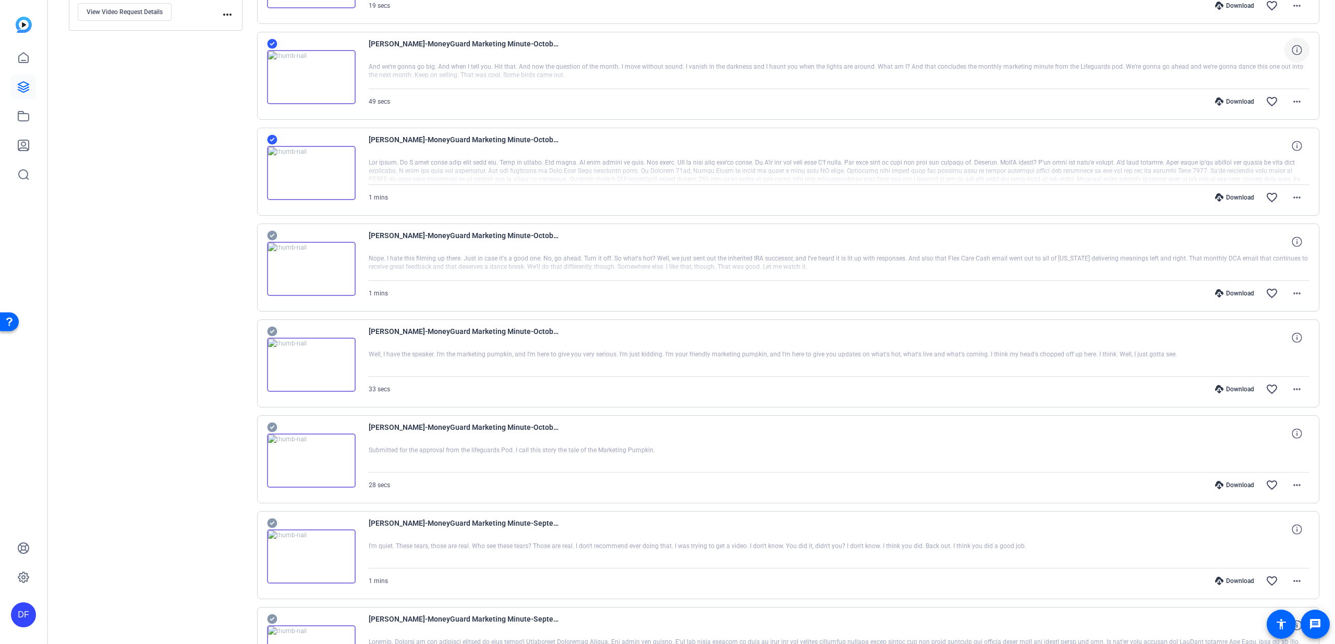
click at [267, 237] on icon at bounding box center [272, 235] width 10 height 13
click at [273, 334] on icon at bounding box center [272, 332] width 10 height 10
click at [273, 422] on icon at bounding box center [272, 427] width 10 height 13
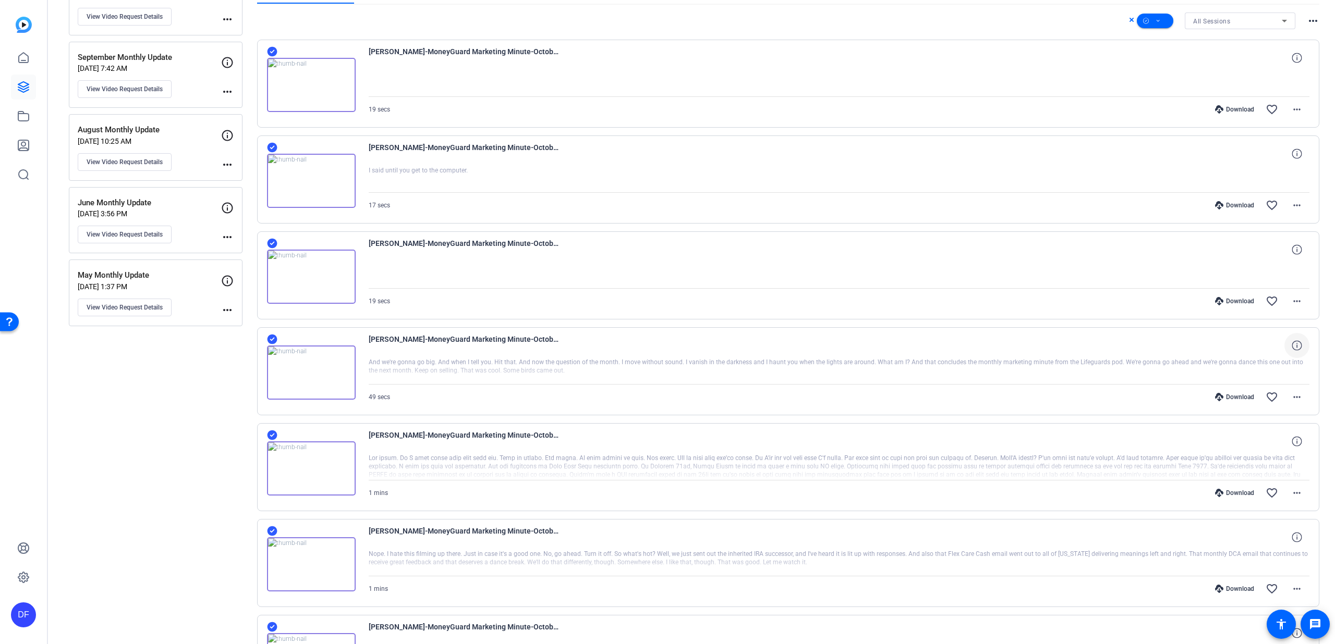
scroll to position [0, 0]
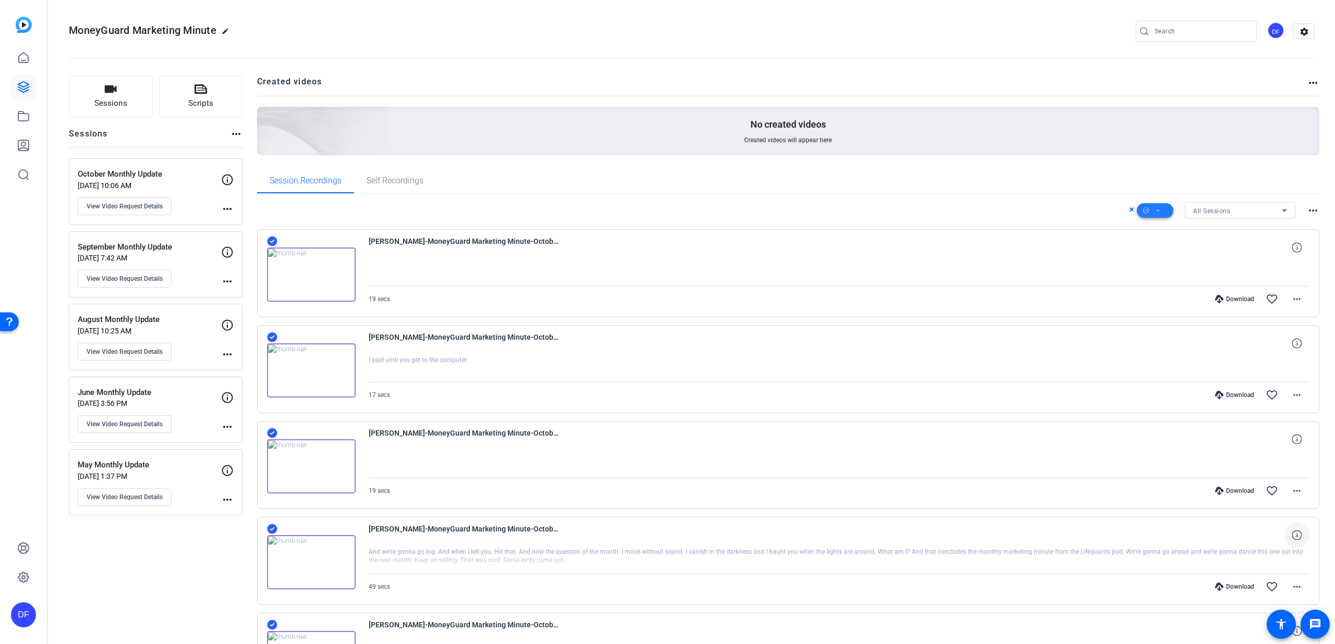
click at [1156, 211] on icon at bounding box center [1157, 211] width 3 height 2
click at [1169, 267] on span "Download MP4" at bounding box center [1166, 266] width 55 height 13
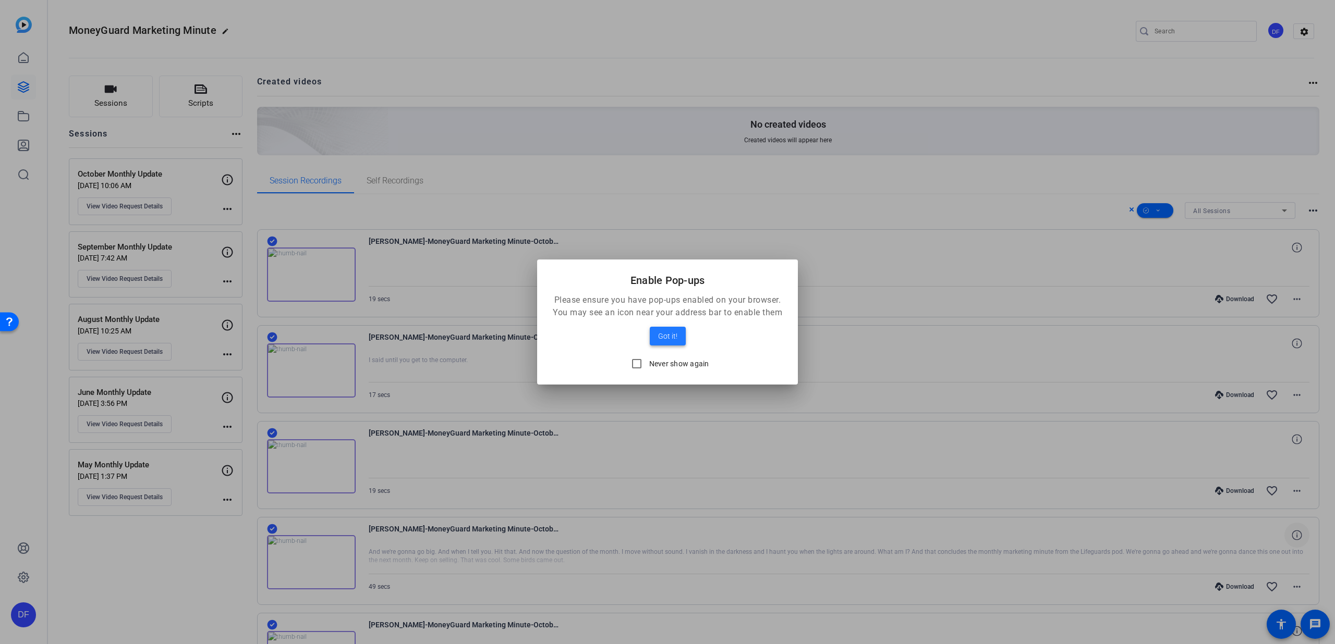
click at [663, 333] on span "Got it!" at bounding box center [667, 336] width 19 height 13
